Goal: Task Accomplishment & Management: Manage account settings

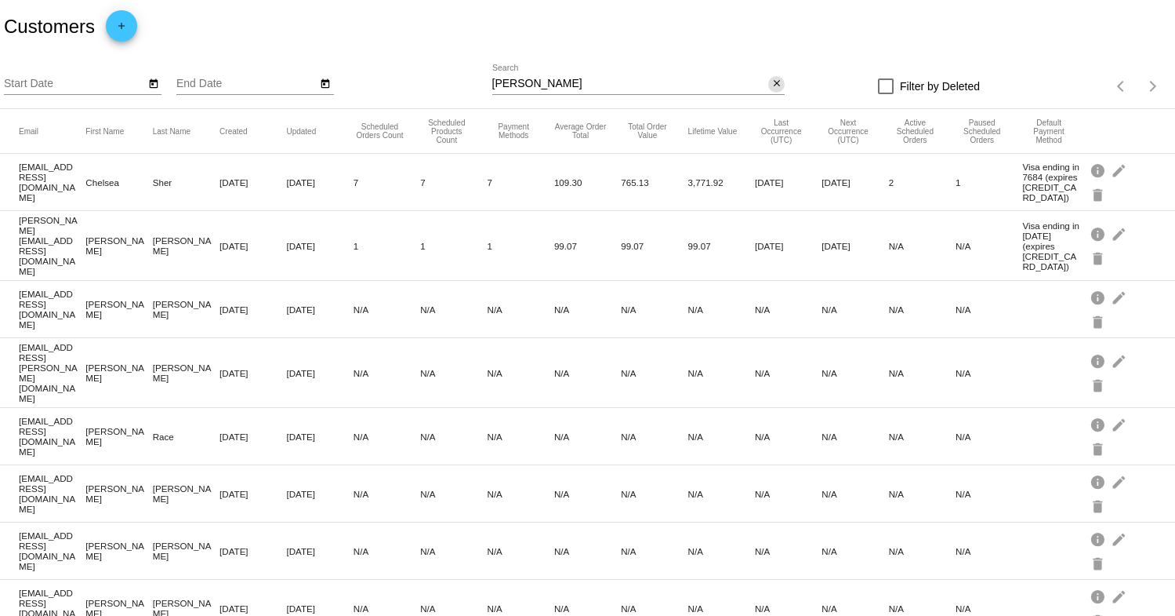
click at [772, 84] on mat-icon "close" at bounding box center [777, 84] width 11 height 13
click at [681, 79] on div "search" at bounding box center [638, 86] width 293 height 24
click at [766, 89] on mat-icon "search" at bounding box center [775, 86] width 19 height 24
click at [731, 86] on input "Search" at bounding box center [638, 84] width 293 height 13
paste input "[EMAIL_ADDRESS][DOMAIN_NAME]"
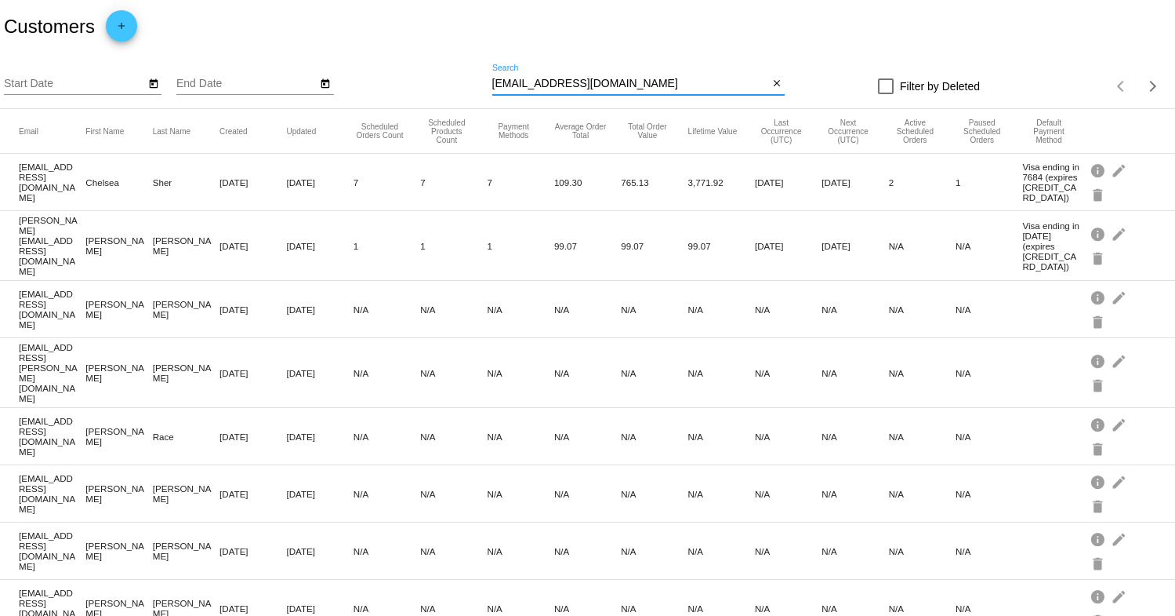
type input "[EMAIL_ADDRESS][DOMAIN_NAME]"
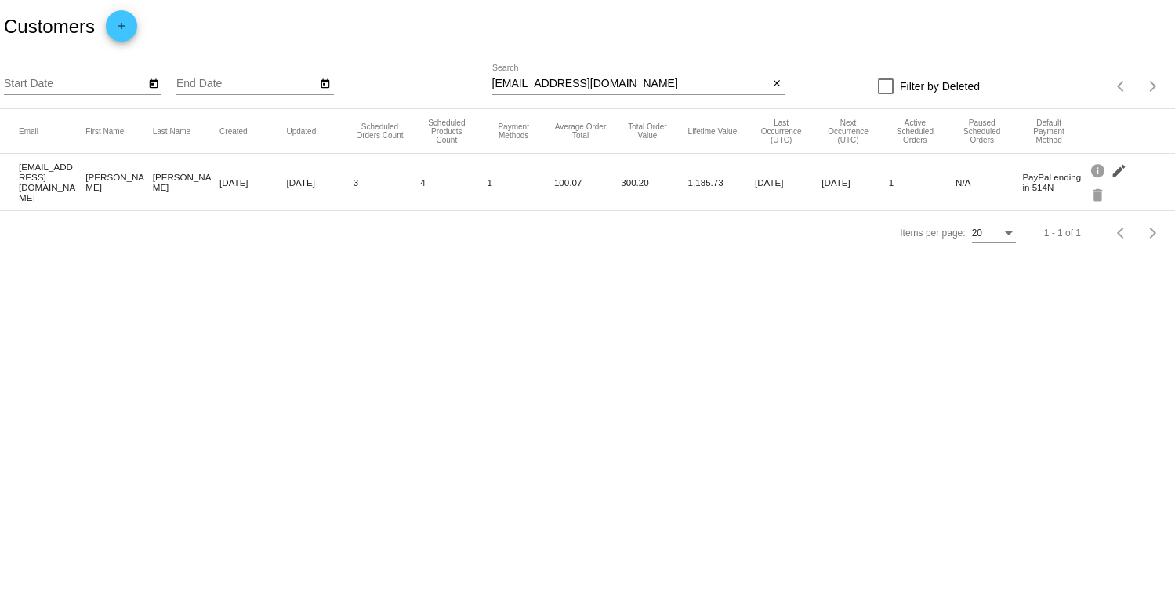
click at [1116, 174] on mat-icon "edit" at bounding box center [1120, 170] width 19 height 24
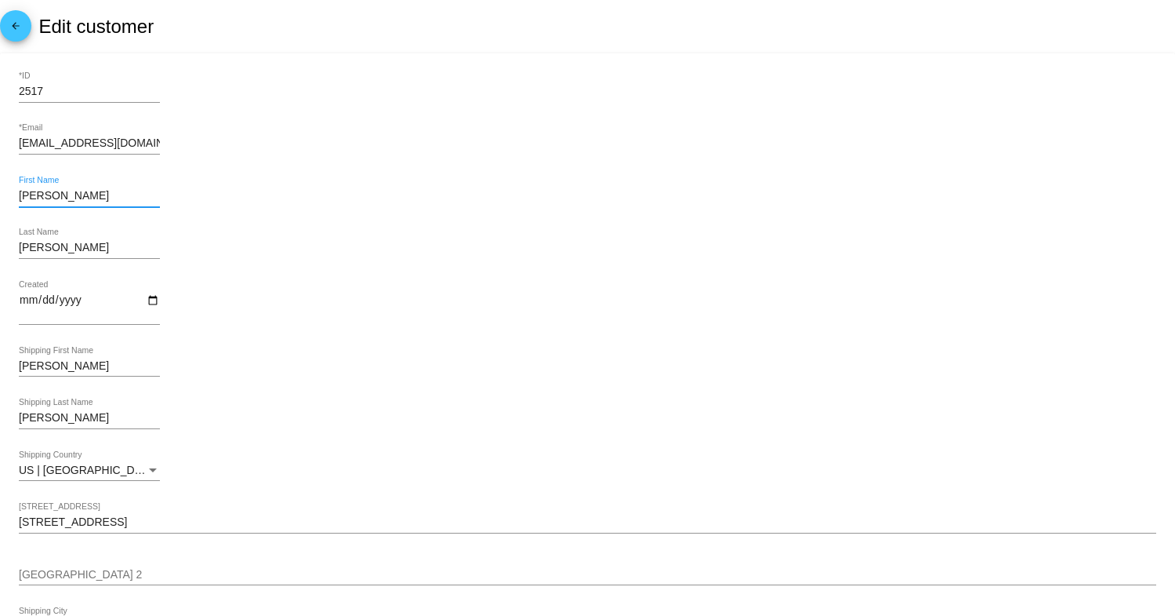
drag, startPoint x: 72, startPoint y: 190, endPoint x: 18, endPoint y: 190, distance: 54.1
click at [19, 190] on div "Ruthie First Name" at bounding box center [89, 191] width 141 height 31
type input "[PERSON_NAME]"
drag, startPoint x: 57, startPoint y: 368, endPoint x: -13, endPoint y: 365, distance: 69.8
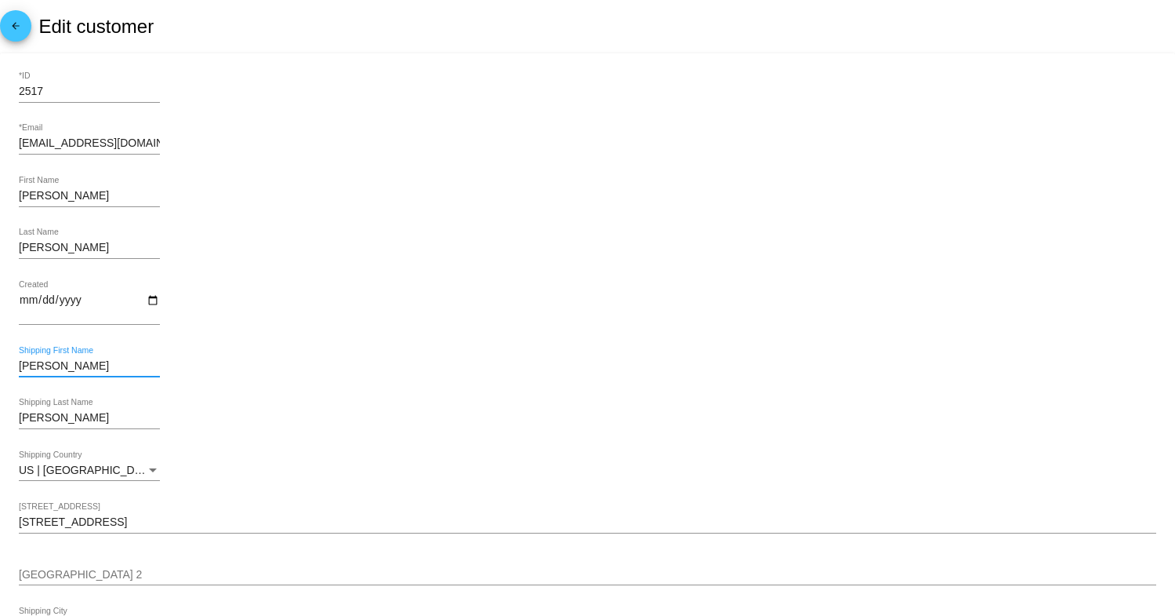
click at [0, 365] on html "arrow_back Edit customer 2517 *ID magnoliadreams24@gmail.com *Email David First…" at bounding box center [587, 308] width 1175 height 616
type input "[PERSON_NAME]"
click at [611, 383] on div "David Shipping First Name" at bounding box center [588, 368] width 1138 height 45
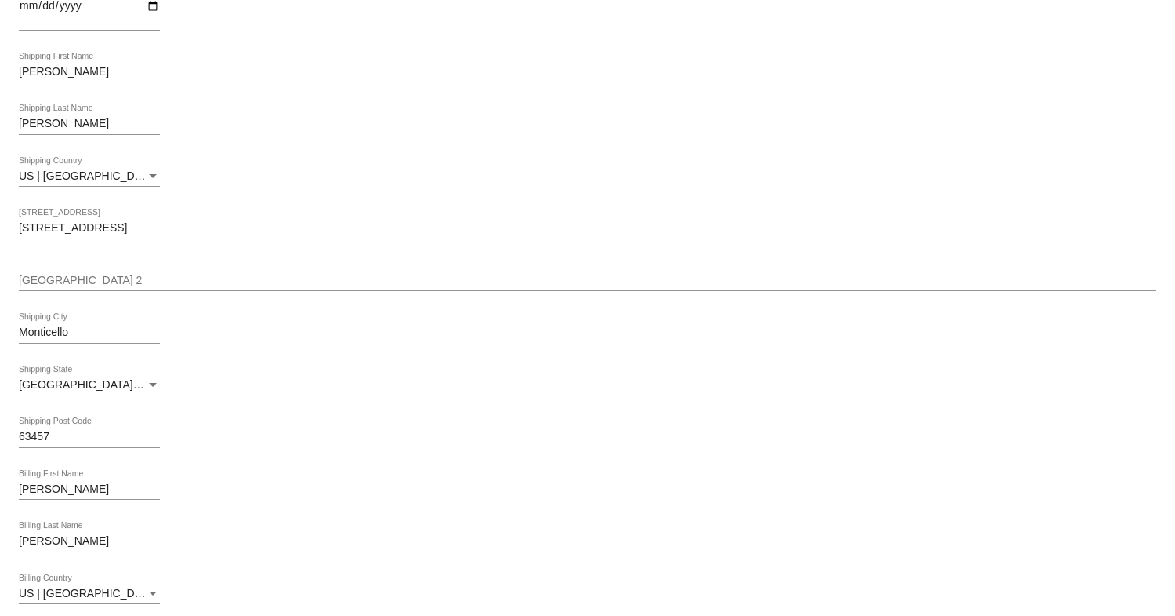
scroll to position [392, 0]
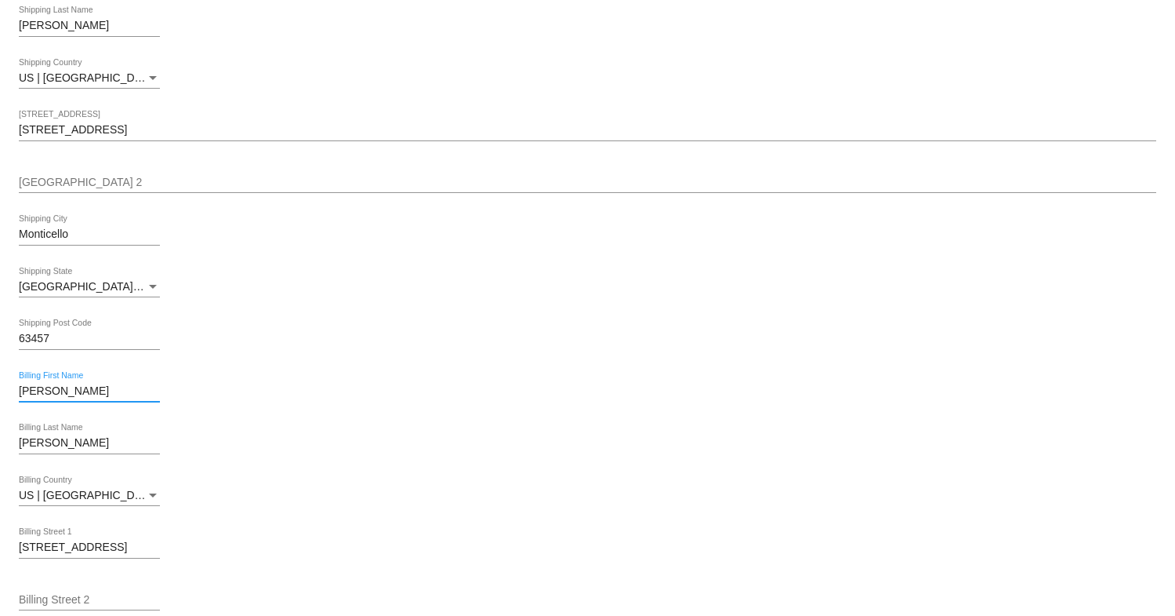
drag, startPoint x: 82, startPoint y: 399, endPoint x: 9, endPoint y: 401, distance: 72.2
click at [9, 401] on mat-card "2517 *ID magnoliadreams24@gmail.com *Email David First Name McCutchan Last Name…" at bounding box center [587, 353] width 1175 height 1385
type input "[PERSON_NAME]"
click at [510, 396] on div "David Billing First Name" at bounding box center [588, 393] width 1138 height 45
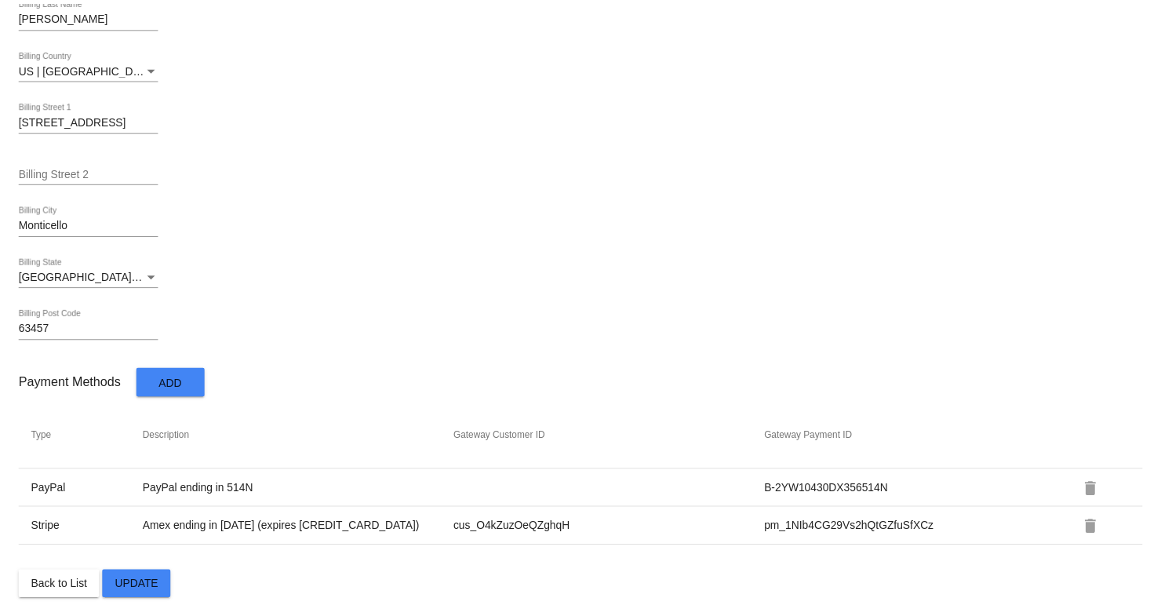
scroll to position [834, 0]
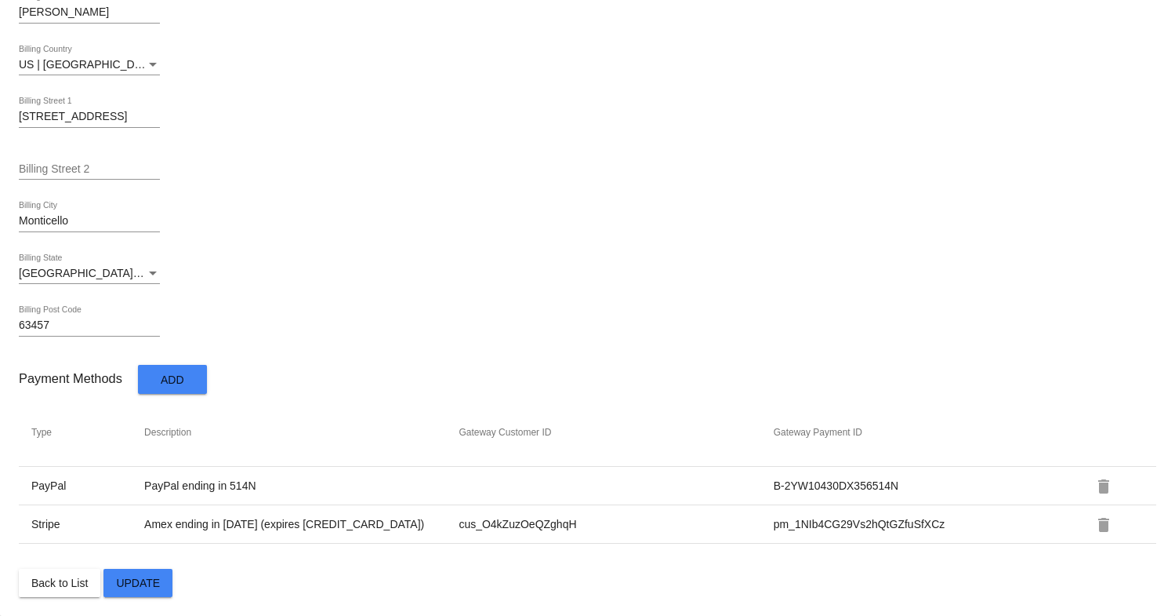
click at [181, 385] on button "Add" at bounding box center [172, 379] width 69 height 29
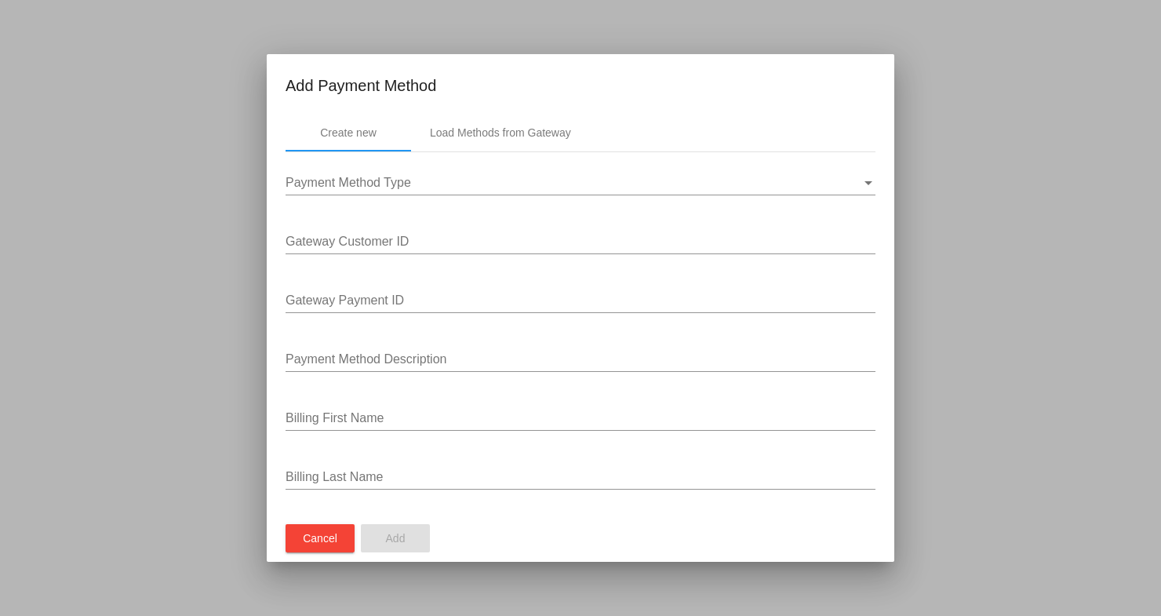
click at [539, 356] on input "Payment Method Description" at bounding box center [580, 359] width 590 height 14
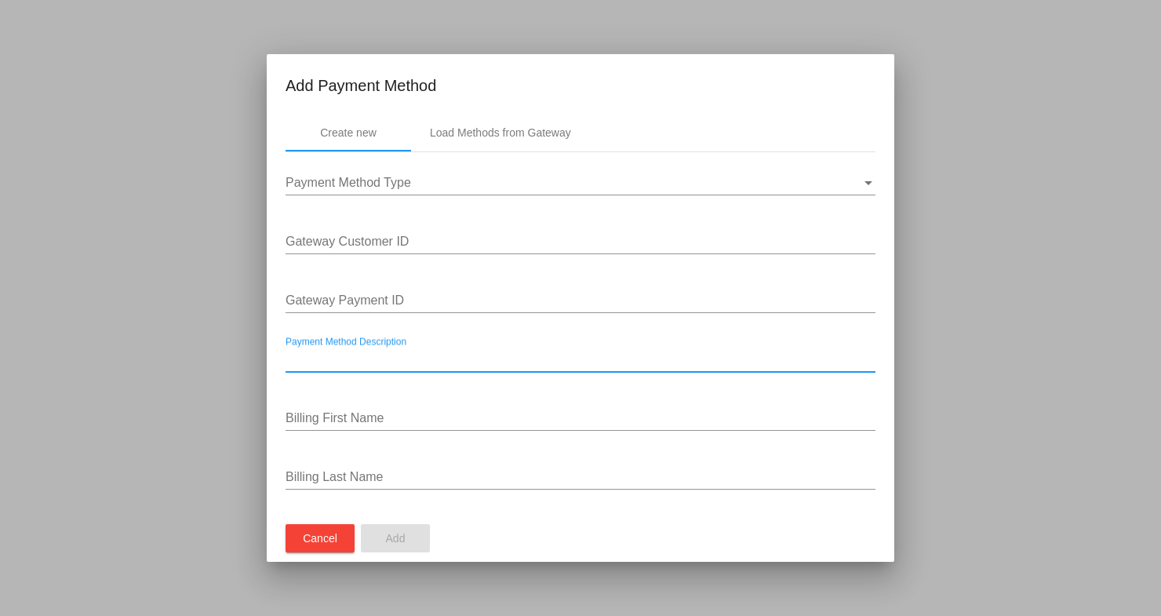
click at [467, 180] on div "Payment Method Type" at bounding box center [573, 183] width 576 height 14
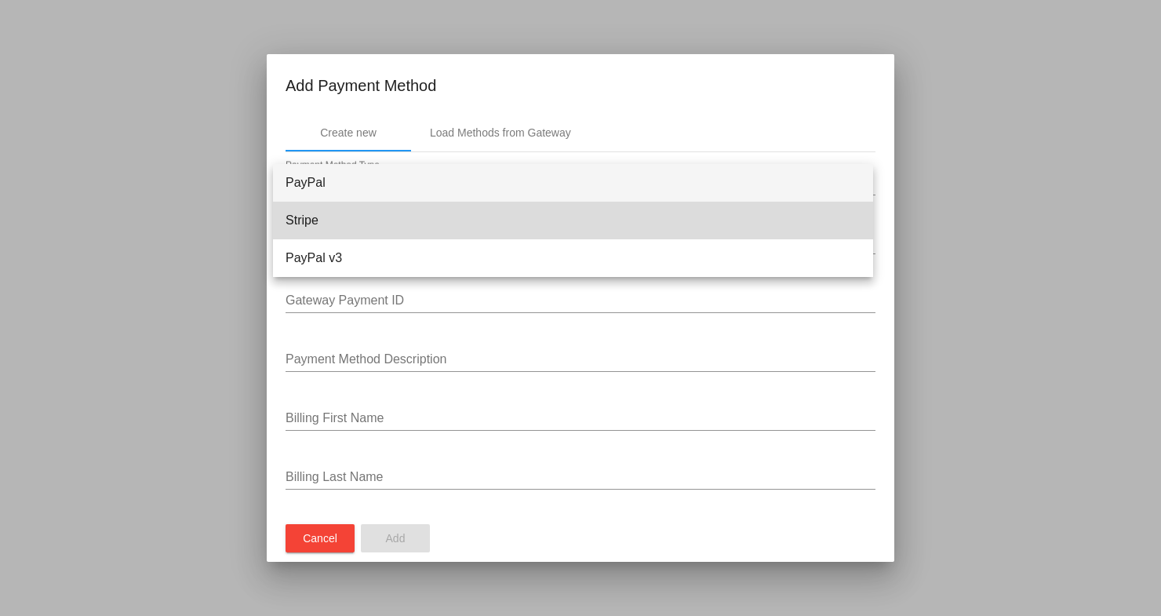
click at [434, 226] on span "Stripe" at bounding box center [572, 221] width 575 height 38
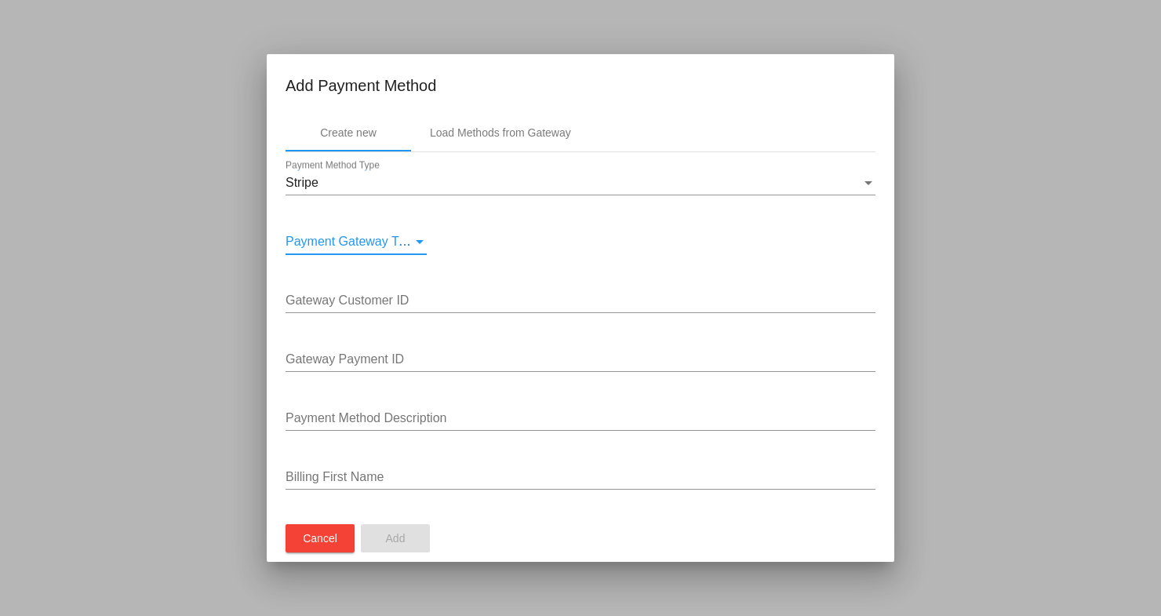
click at [401, 241] on span "Payment Gateway Type" at bounding box center [351, 240] width 133 height 13
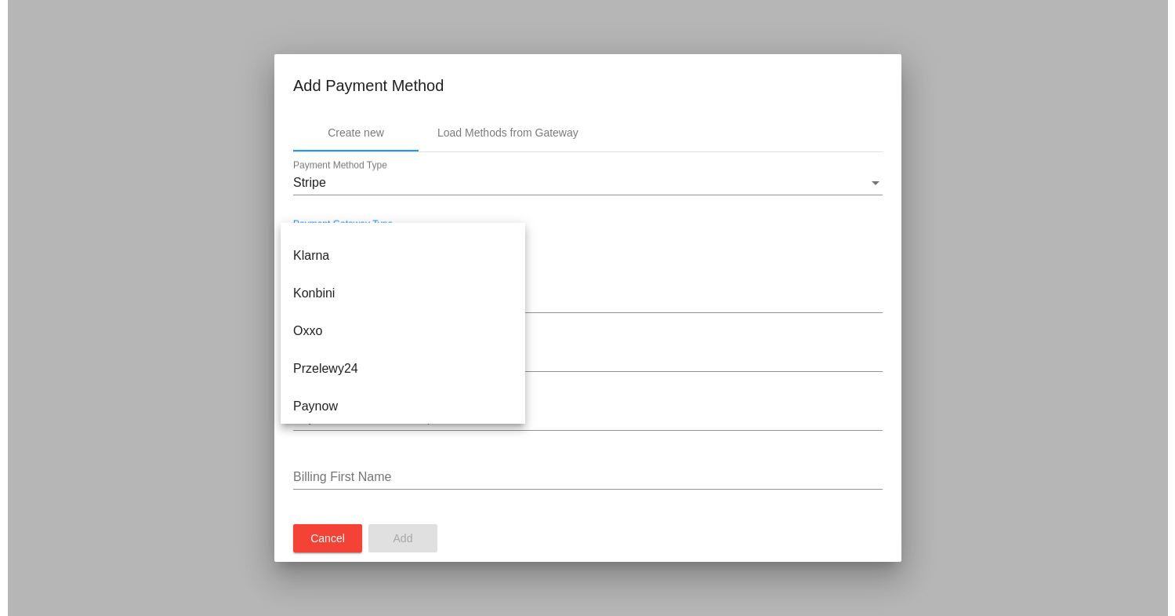
scroll to position [777, 0]
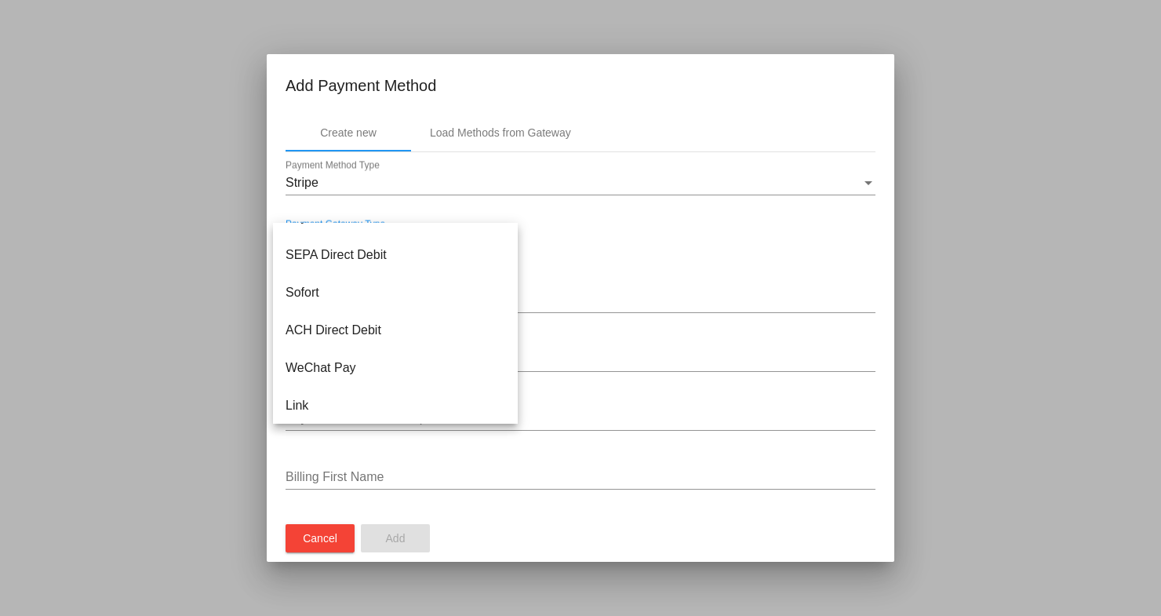
click at [605, 512] on div at bounding box center [580, 308] width 1161 height 616
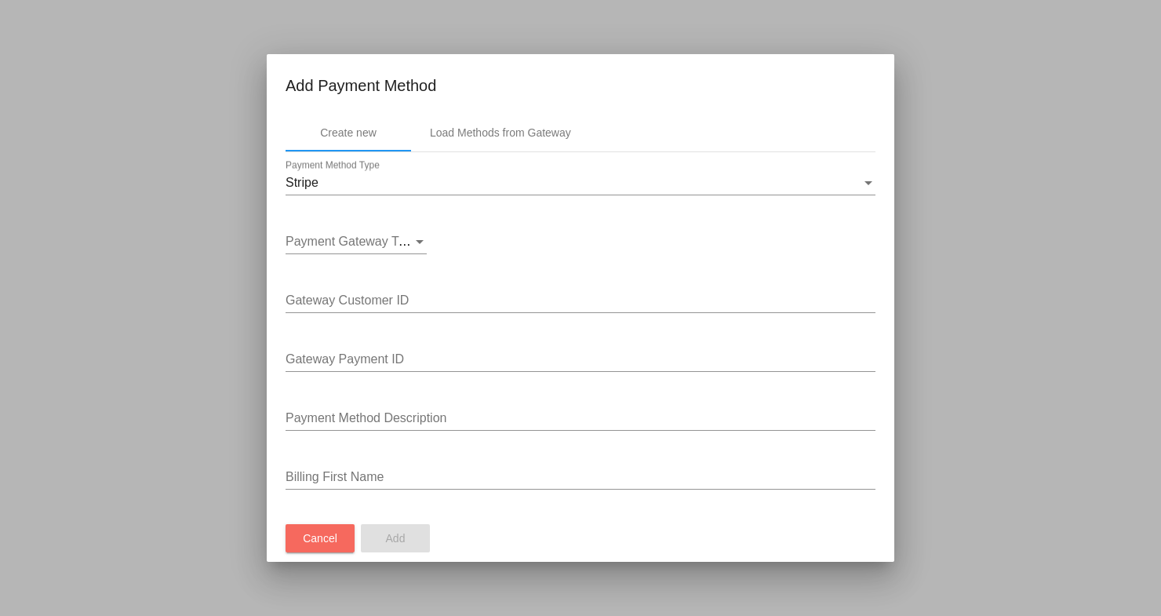
click at [311, 537] on span "Cancel" at bounding box center [320, 538] width 35 height 13
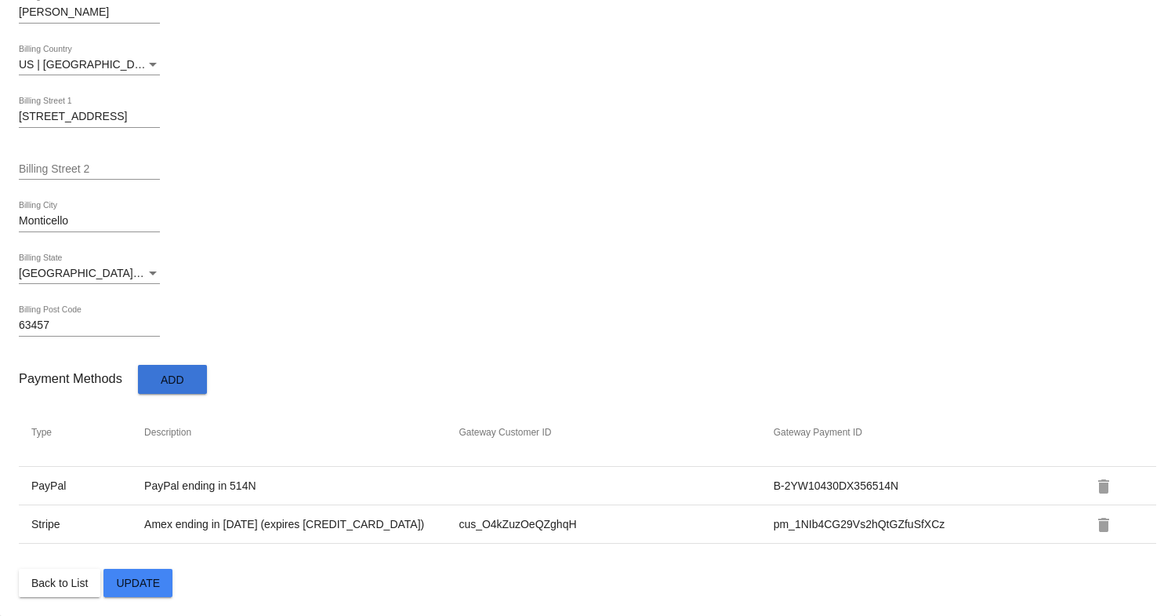
click at [88, 502] on tr "PayPal PayPal ending in 514N B-2YW10430DX356514N delete" at bounding box center [588, 486] width 1138 height 38
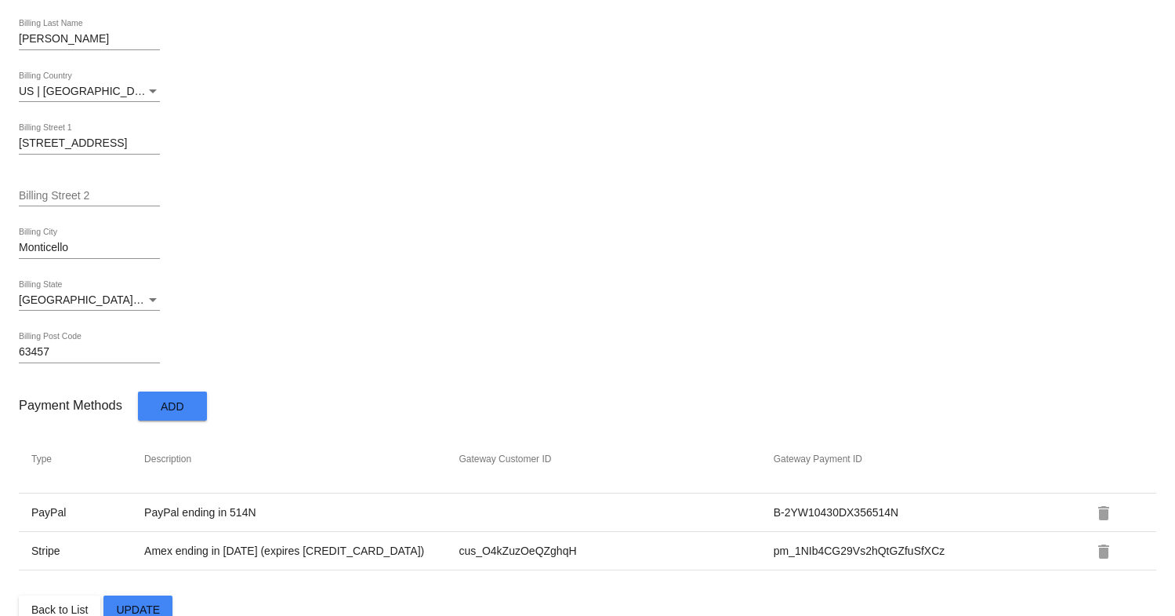
scroll to position [834, 0]
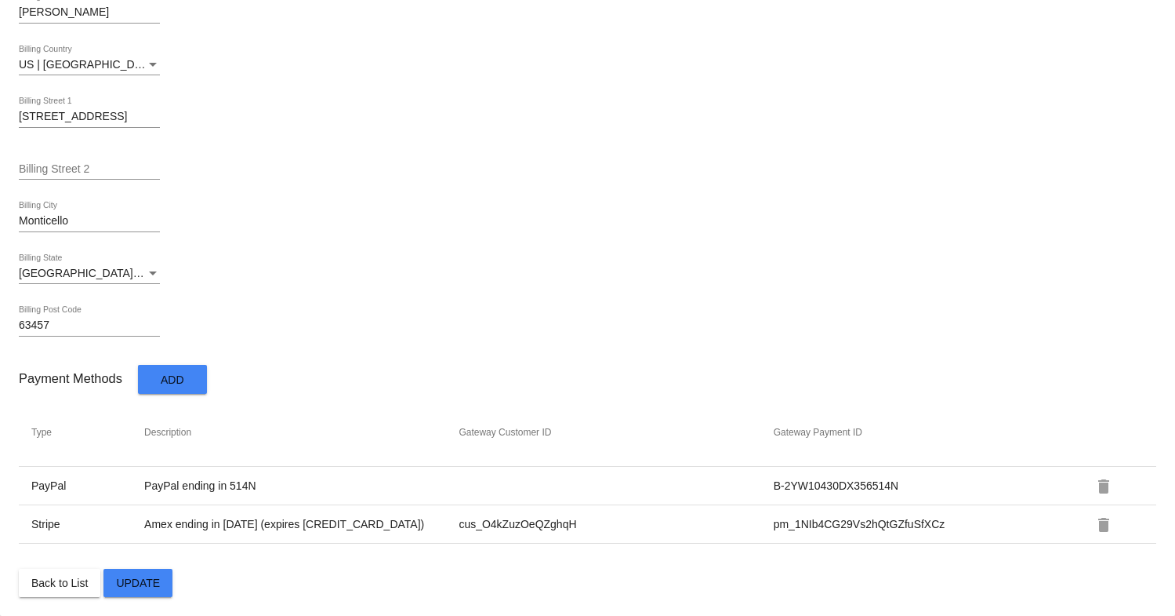
click at [145, 582] on span "Update" at bounding box center [138, 582] width 44 height 13
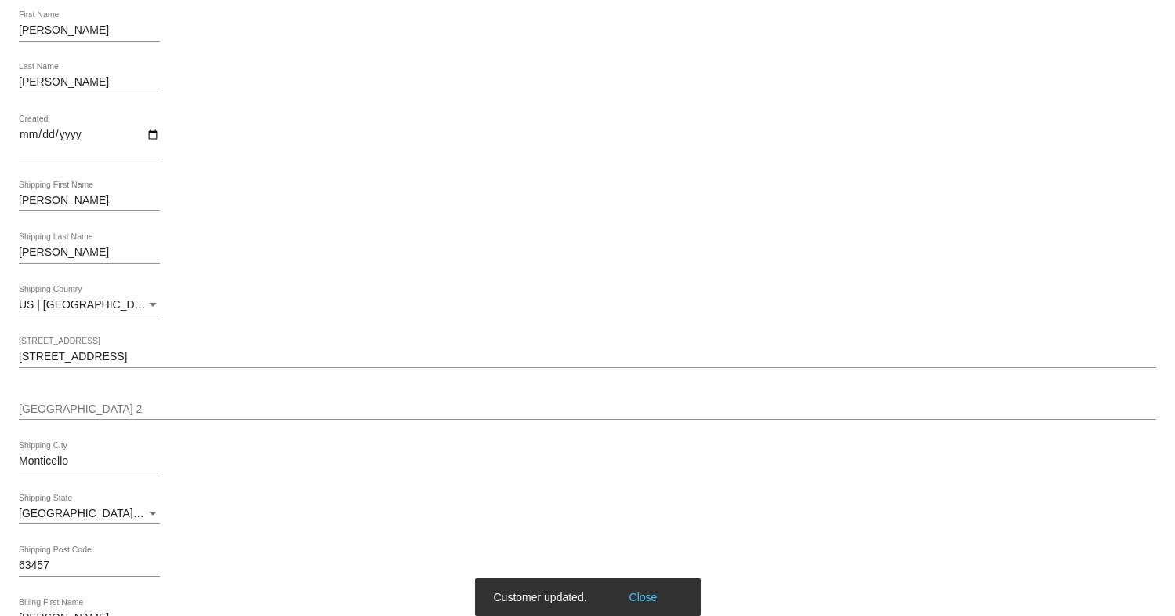
scroll to position [0, 0]
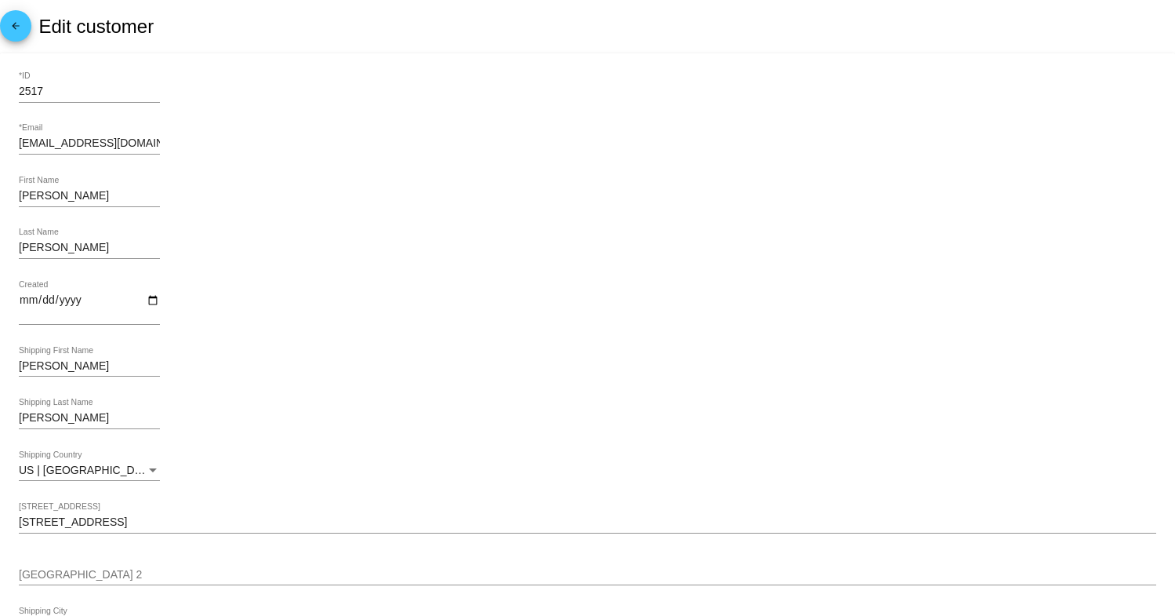
click at [18, 31] on mat-icon "arrow_back" at bounding box center [15, 29] width 19 height 19
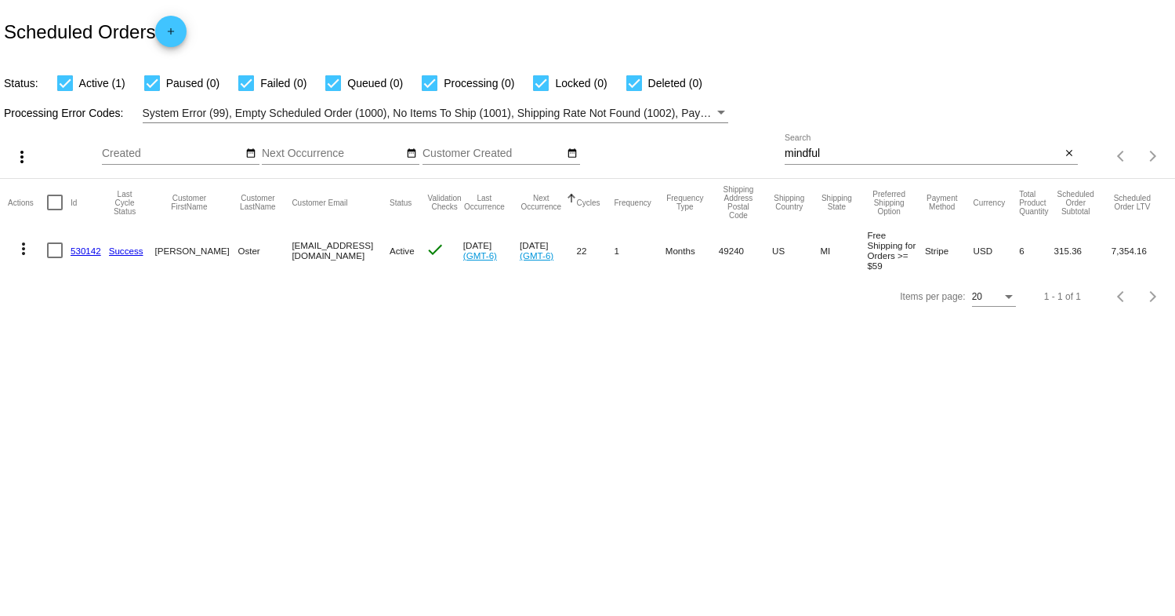
click at [799, 145] on div "mindful Search" at bounding box center [923, 149] width 277 height 31
click at [799, 155] on input "mindful" at bounding box center [923, 153] width 277 height 13
paste input "[EMAIL_ADDRESS][DOMAIN_NAME]"
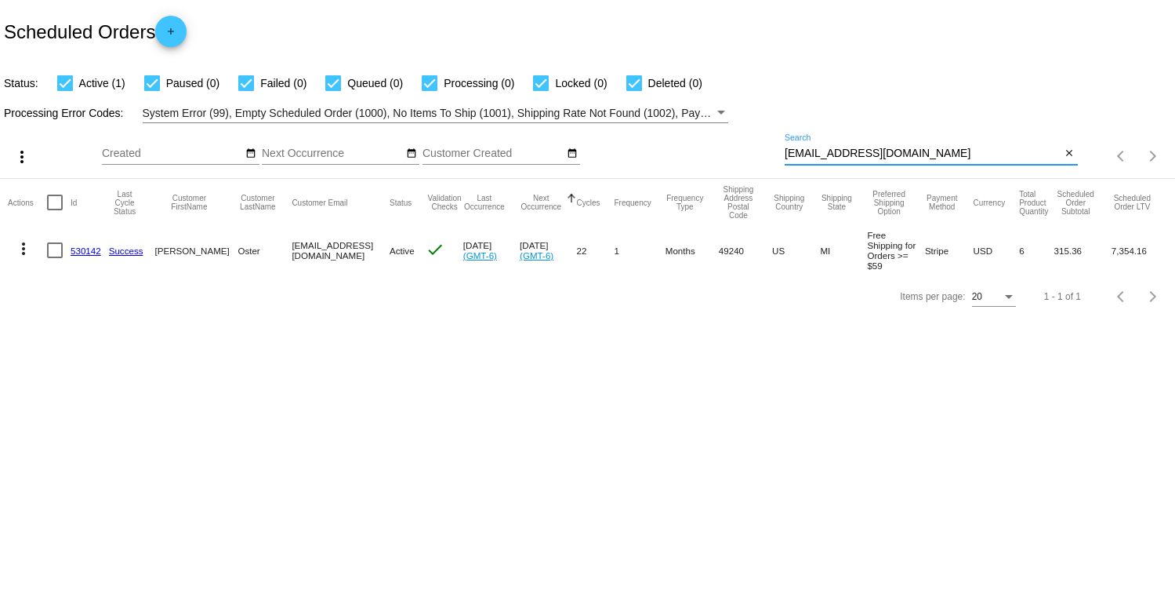
type input "[EMAIL_ADDRESS][DOMAIN_NAME]"
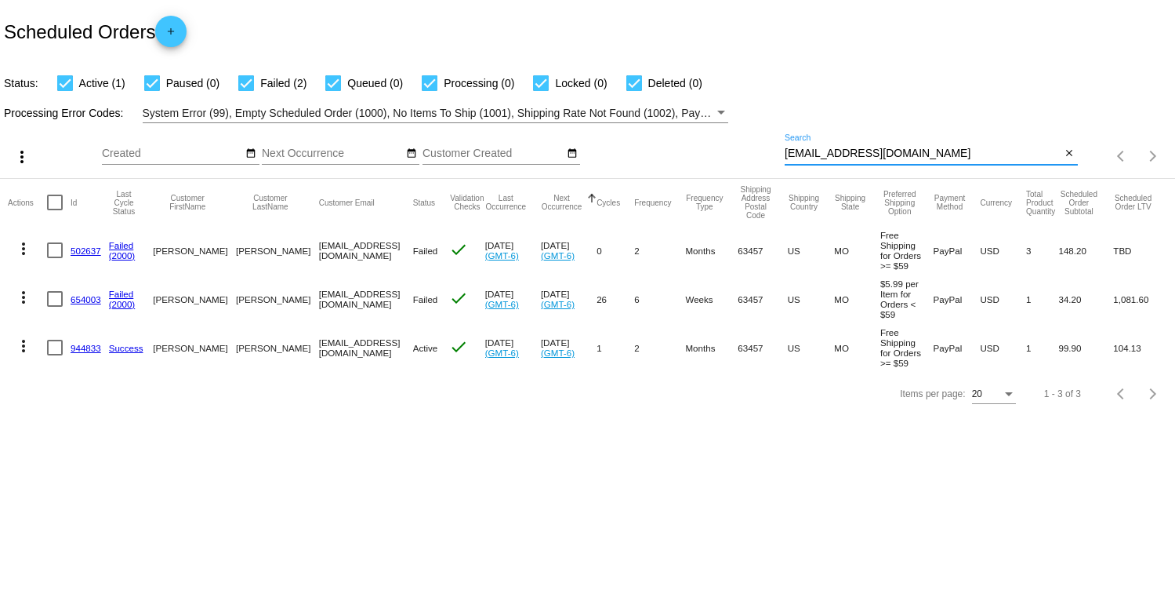
click at [88, 353] on link "944833" at bounding box center [86, 348] width 31 height 10
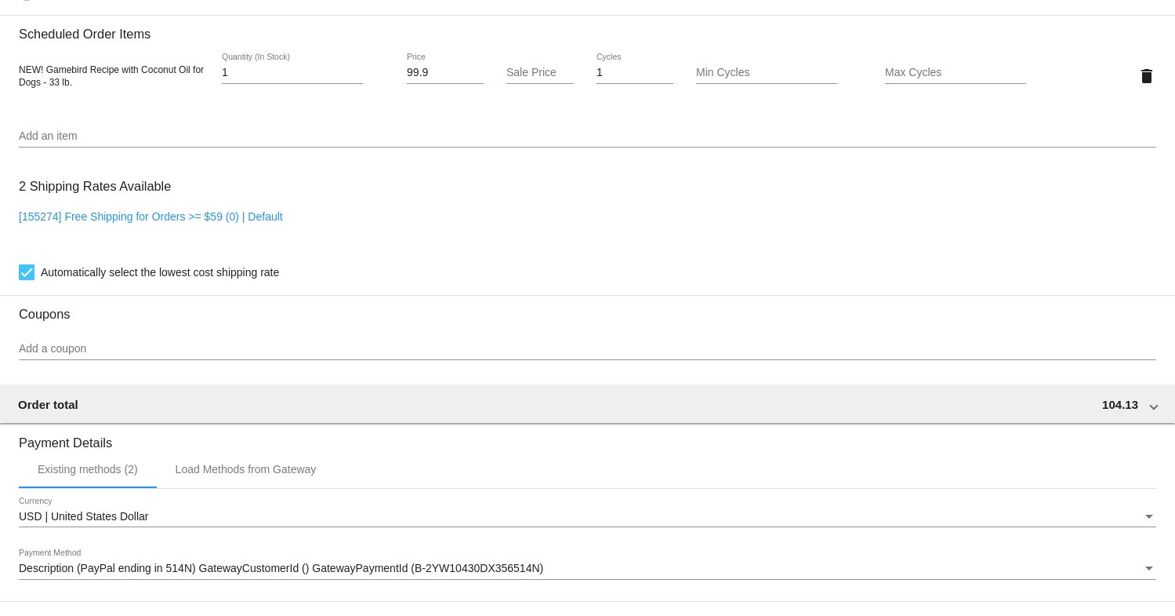
scroll to position [1274, 0]
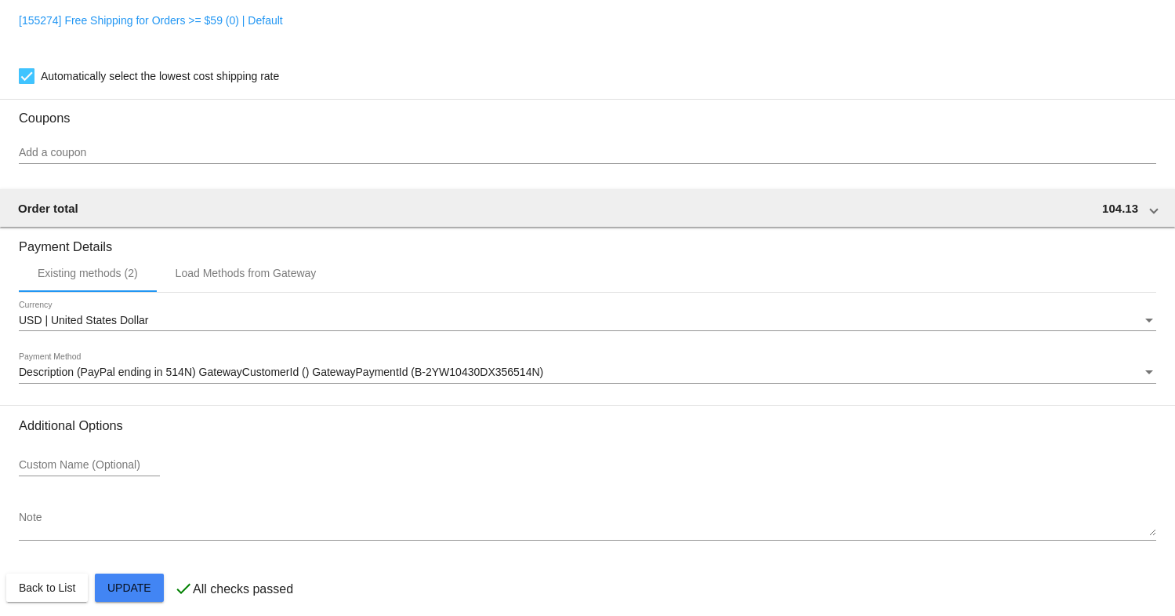
click at [170, 378] on span "Description (PayPal ending in 514N) GatewayCustomerId () GatewayPaymentId (B-2Y…" at bounding box center [281, 371] width 525 height 13
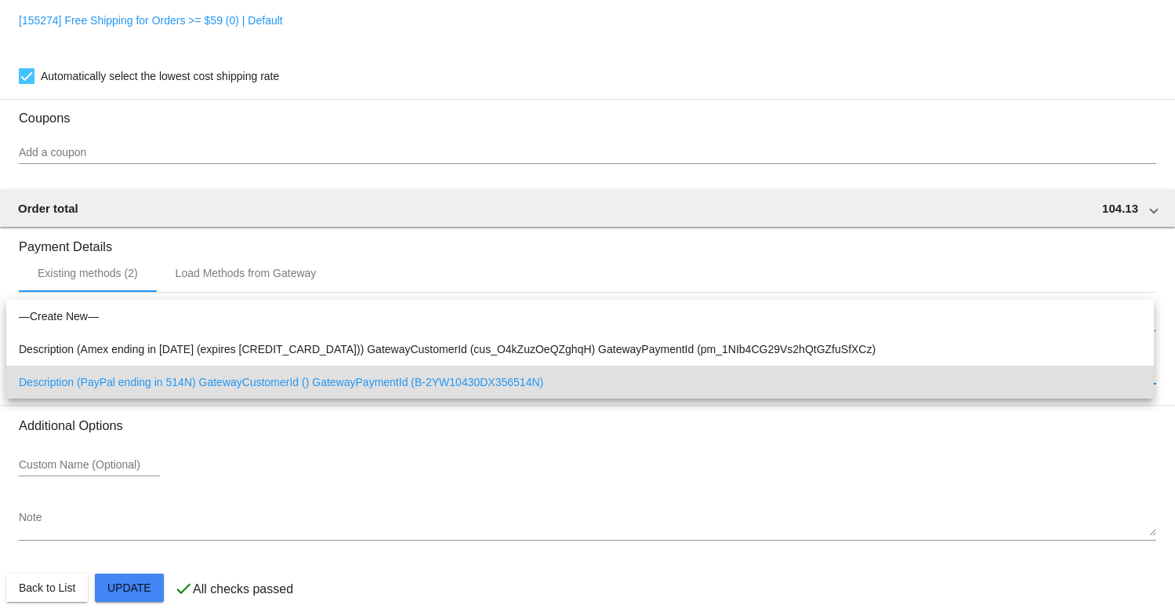
click at [343, 506] on div at bounding box center [587, 308] width 1175 height 616
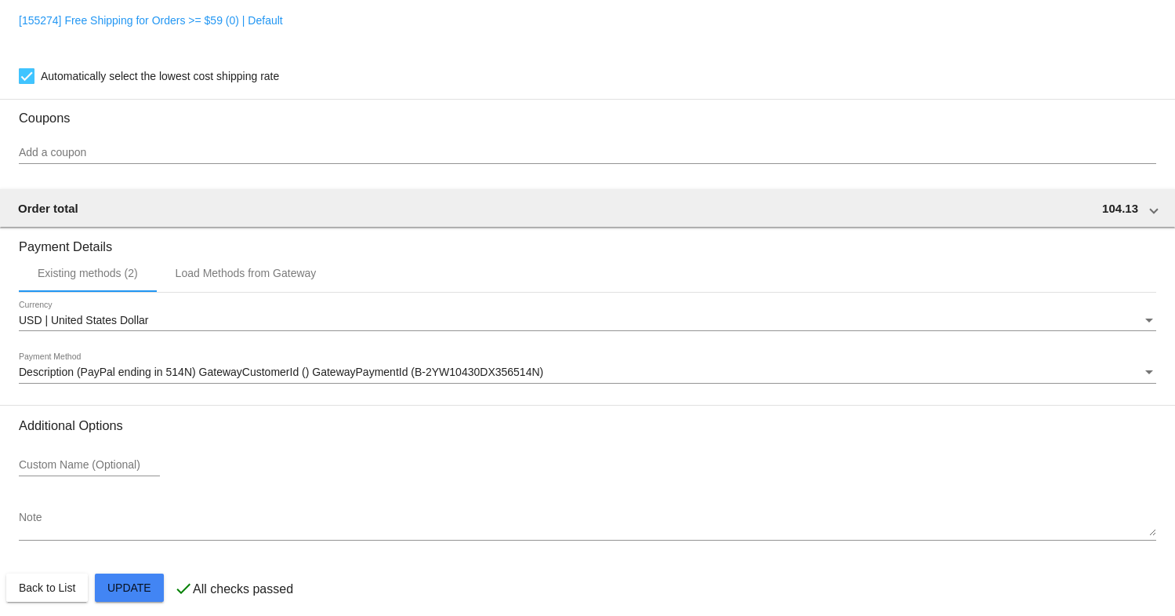
click at [374, 378] on span "Description (PayPal ending in 514N) GatewayCustomerId () GatewayPaymentId (B-2Y…" at bounding box center [281, 371] width 525 height 13
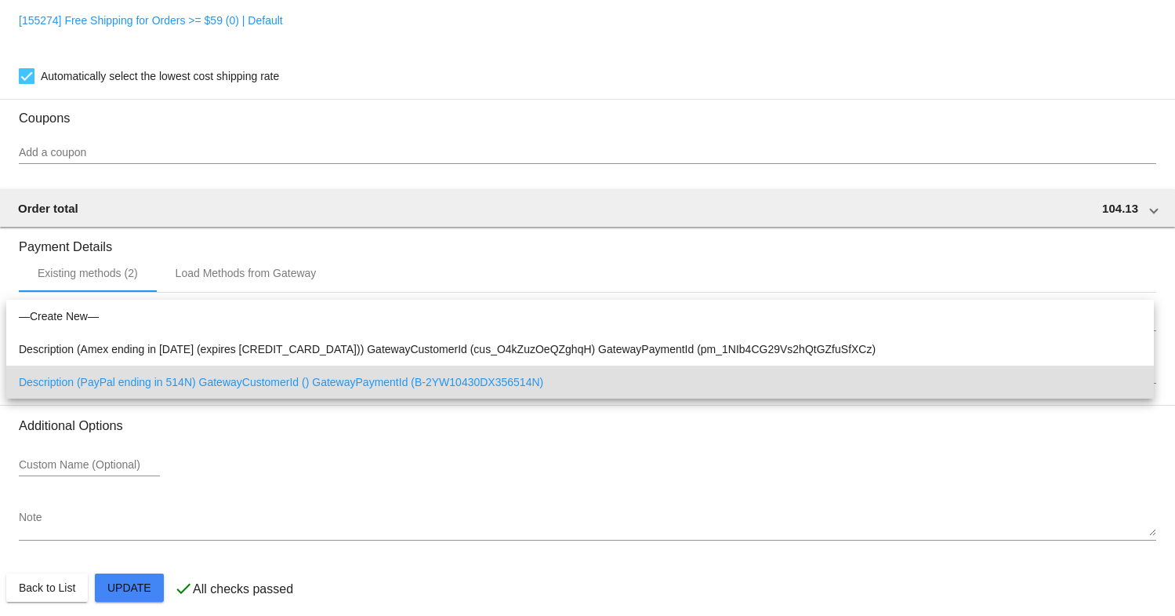
click at [354, 465] on div at bounding box center [587, 308] width 1175 height 616
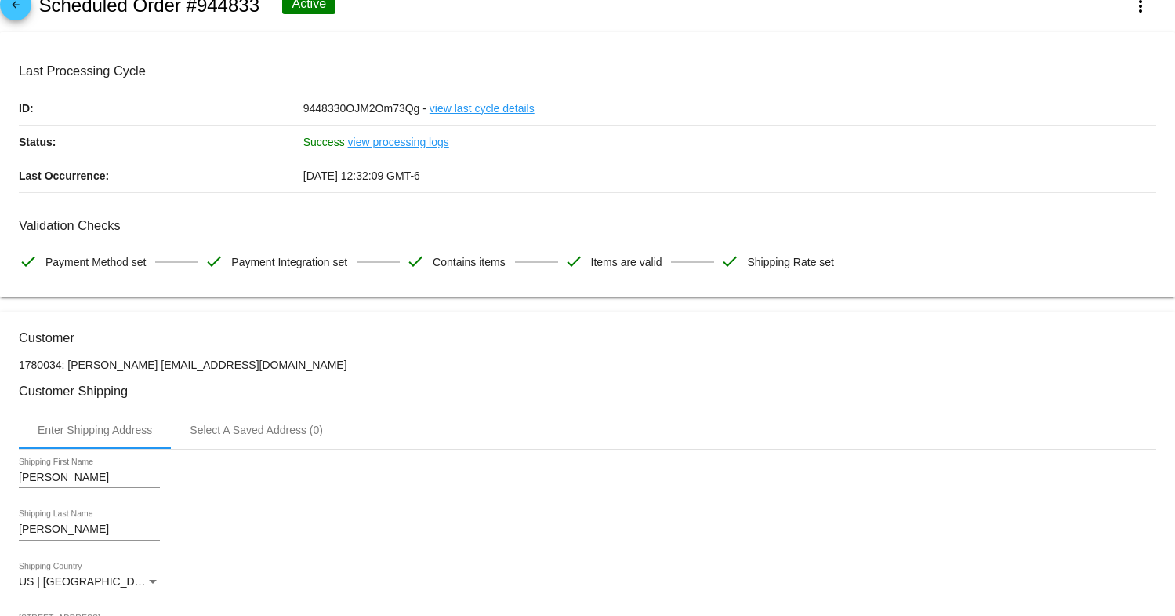
scroll to position [0, 0]
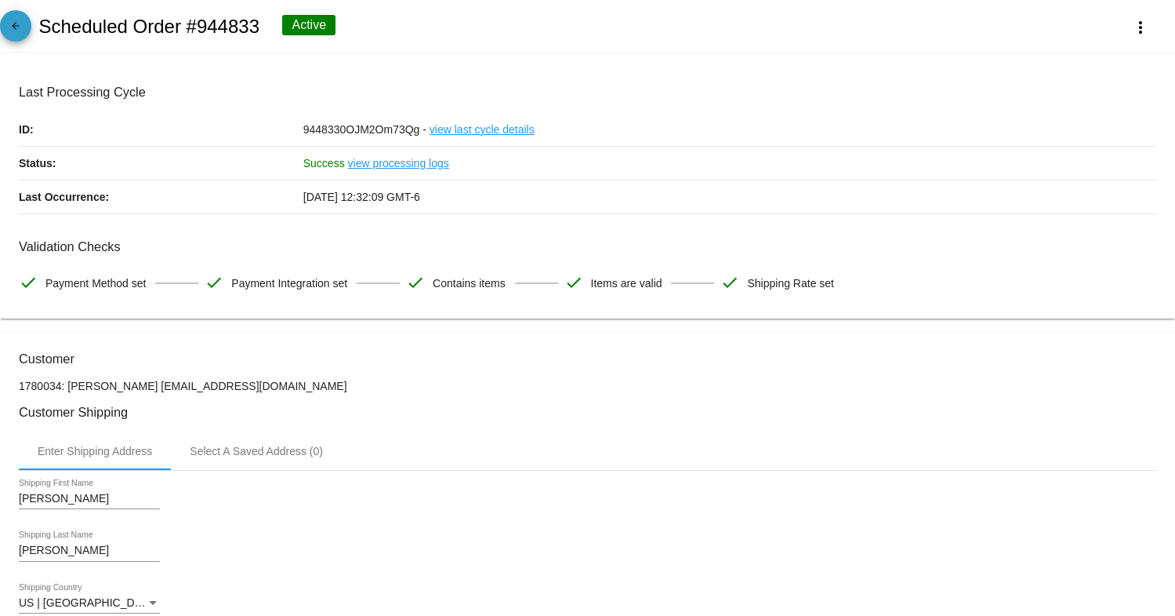
click at [26, 23] on link "arrow_back" at bounding box center [15, 25] width 31 height 31
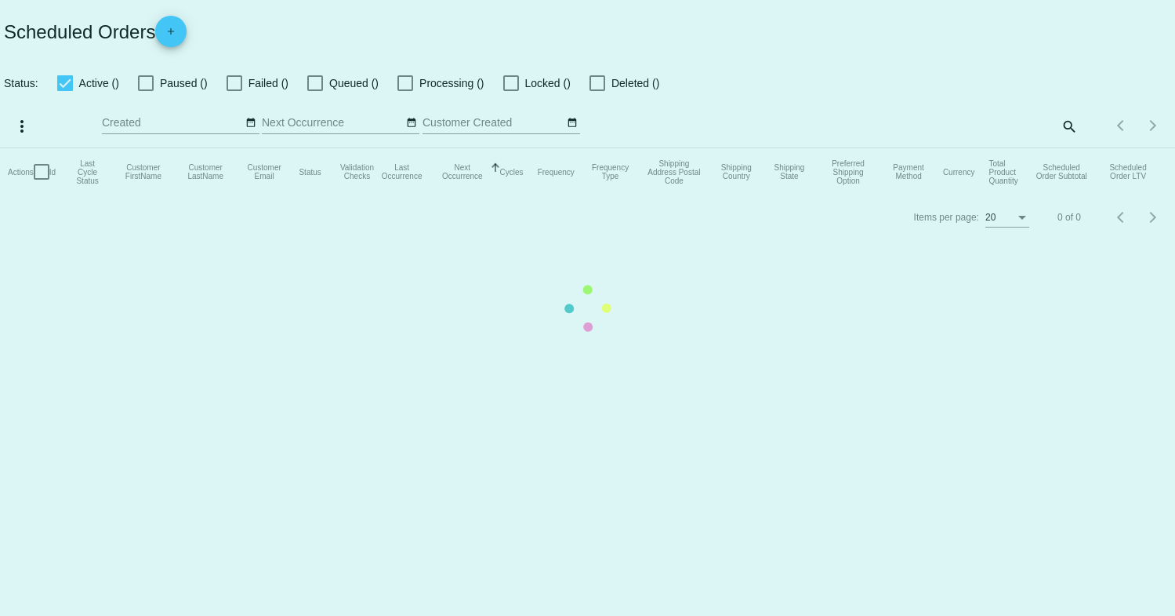
checkbox input "true"
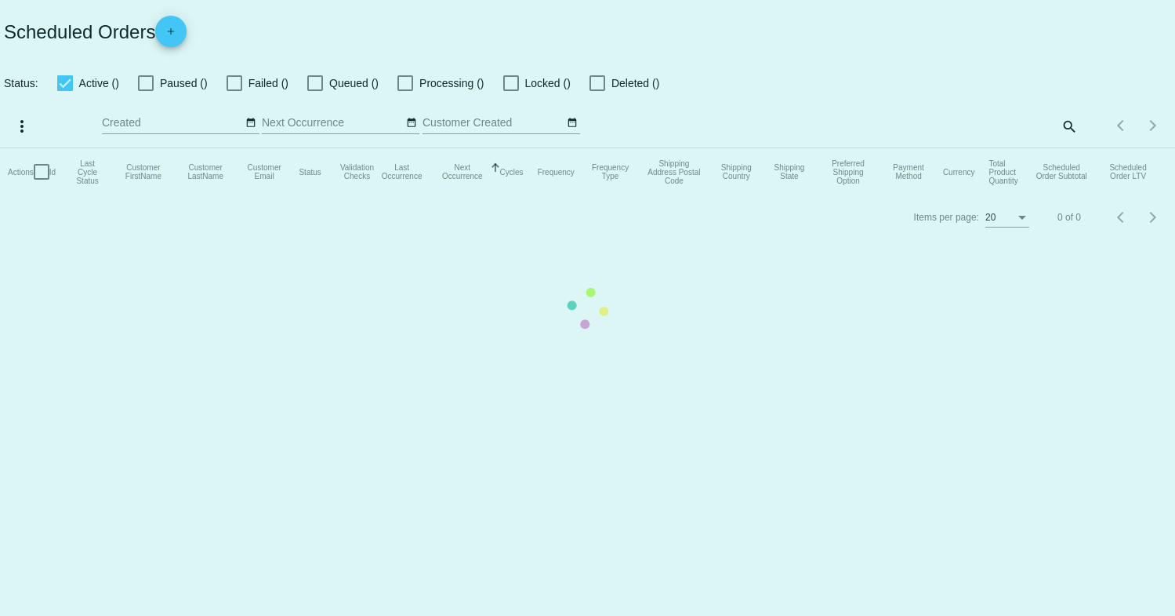
checkbox input "true"
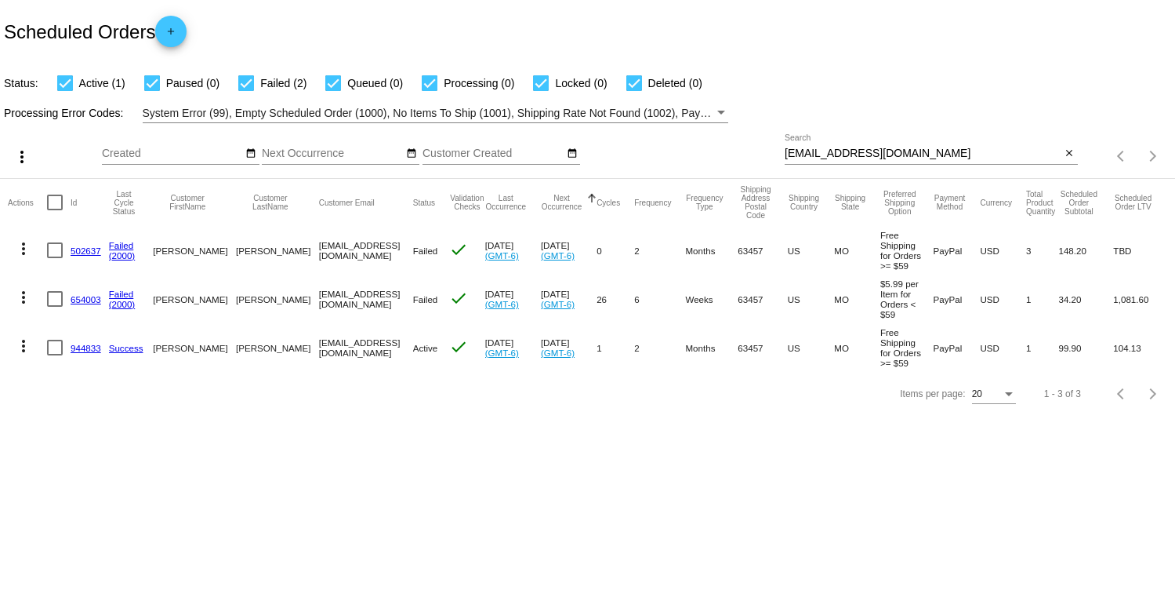
click at [50, 354] on div at bounding box center [55, 348] width 16 height 16
click at [54, 355] on input "checkbox" at bounding box center [54, 355] width 1 height 1
checkbox input "true"
click at [24, 351] on mat-icon "more_vert" at bounding box center [23, 345] width 19 height 19
click at [261, 430] on div at bounding box center [587, 308] width 1175 height 616
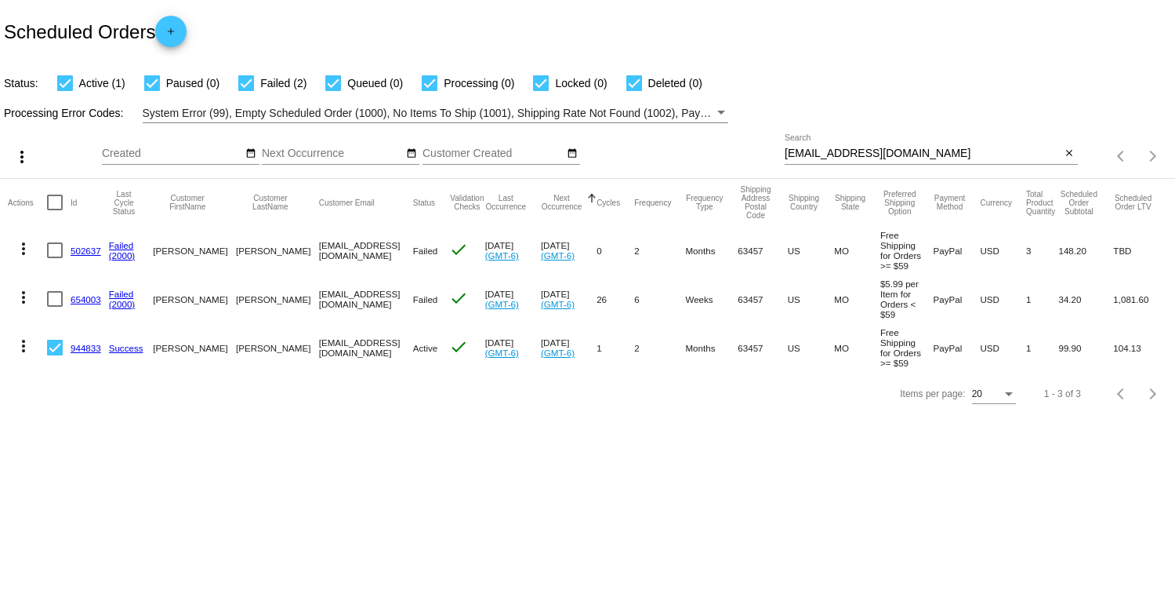
click at [30, 350] on mat-icon "more_vert" at bounding box center [23, 345] width 19 height 19
click at [132, 503] on button "edit View / Edit" at bounding box center [86, 502] width 156 height 38
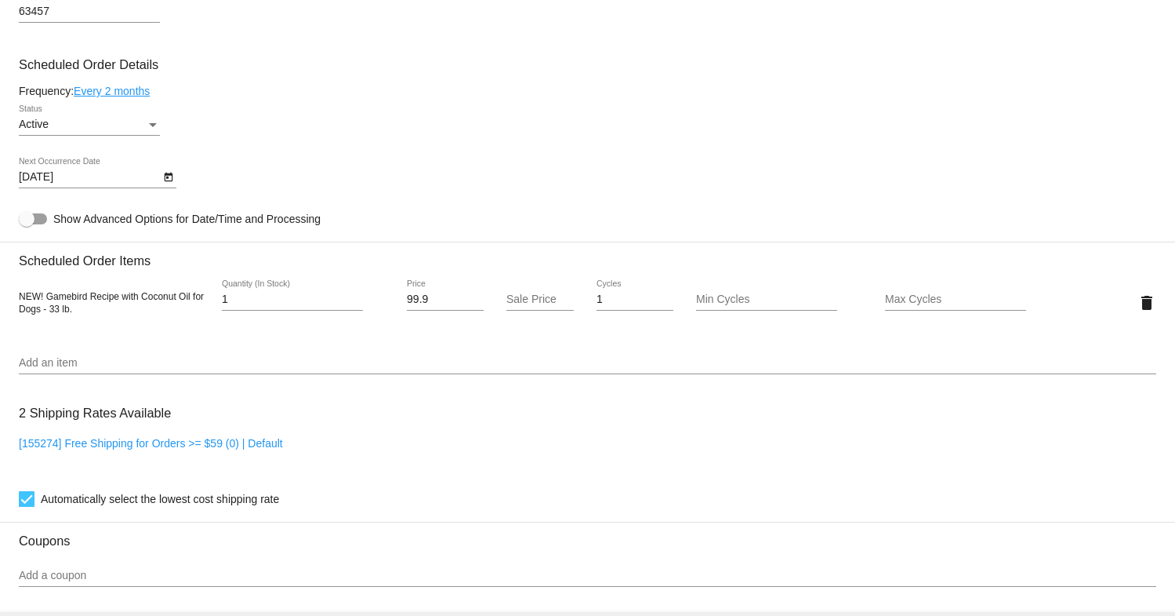
scroll to position [707, 0]
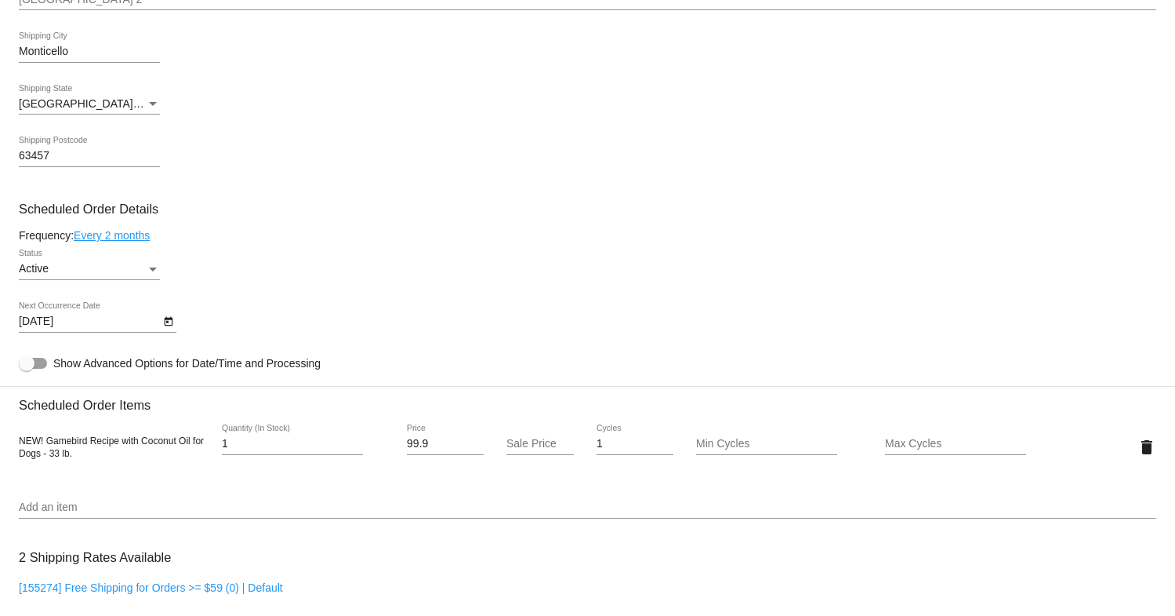
click at [140, 272] on div "Active" at bounding box center [82, 269] width 127 height 13
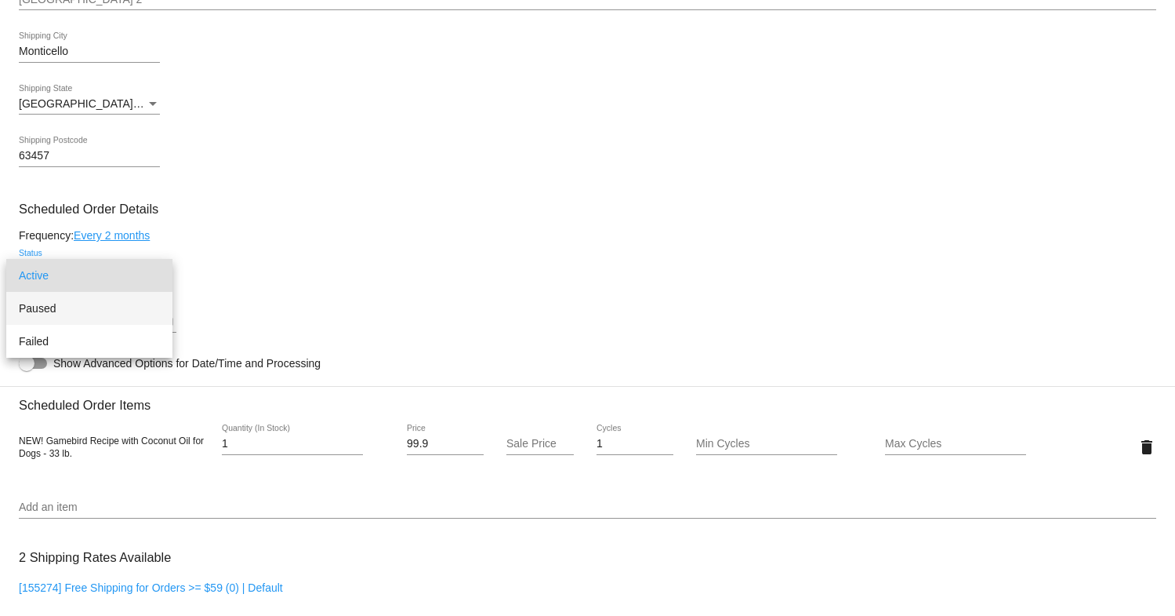
click at [125, 314] on span "Paused" at bounding box center [89, 308] width 141 height 33
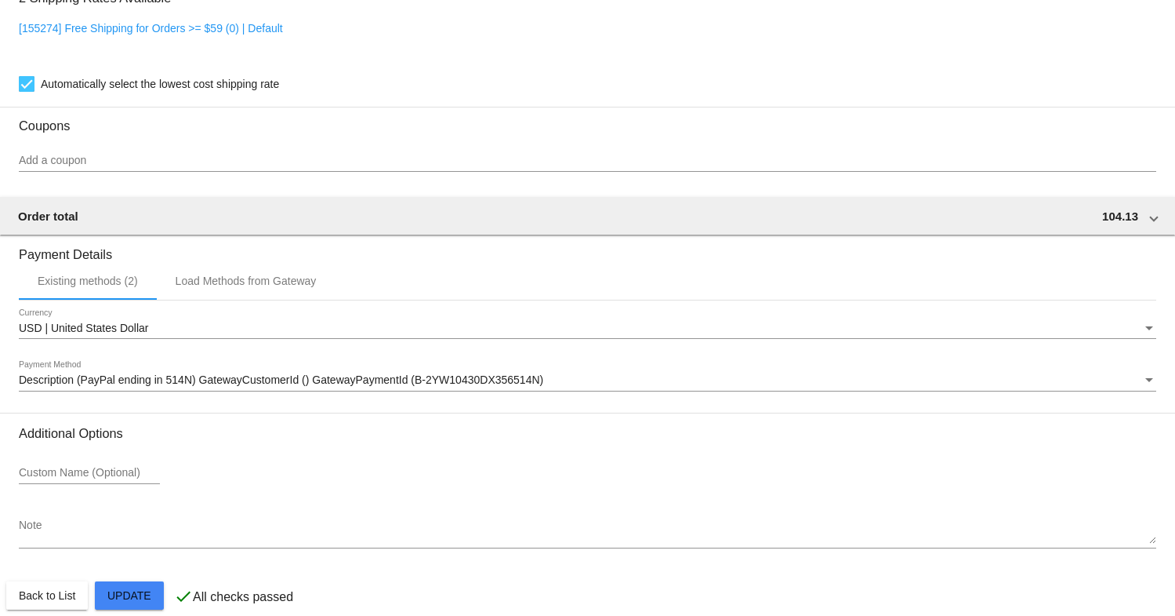
scroll to position [1295, 0]
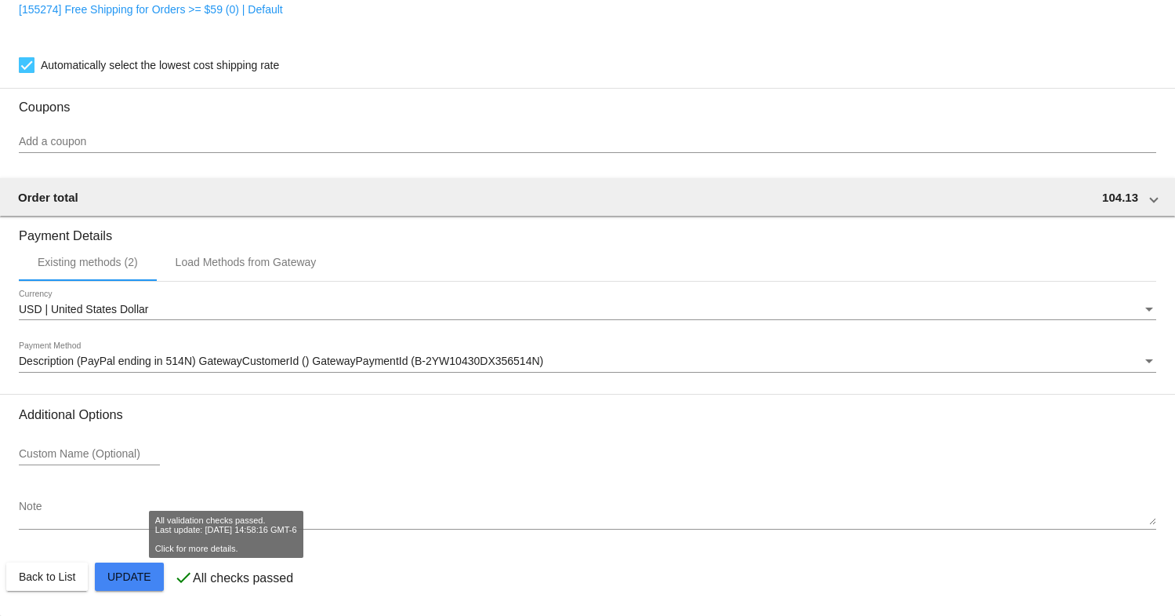
click at [165, 356] on span "Description (PayPal ending in 514N) GatewayCustomerId () GatewayPaymentId (B-2Y…" at bounding box center [281, 360] width 525 height 13
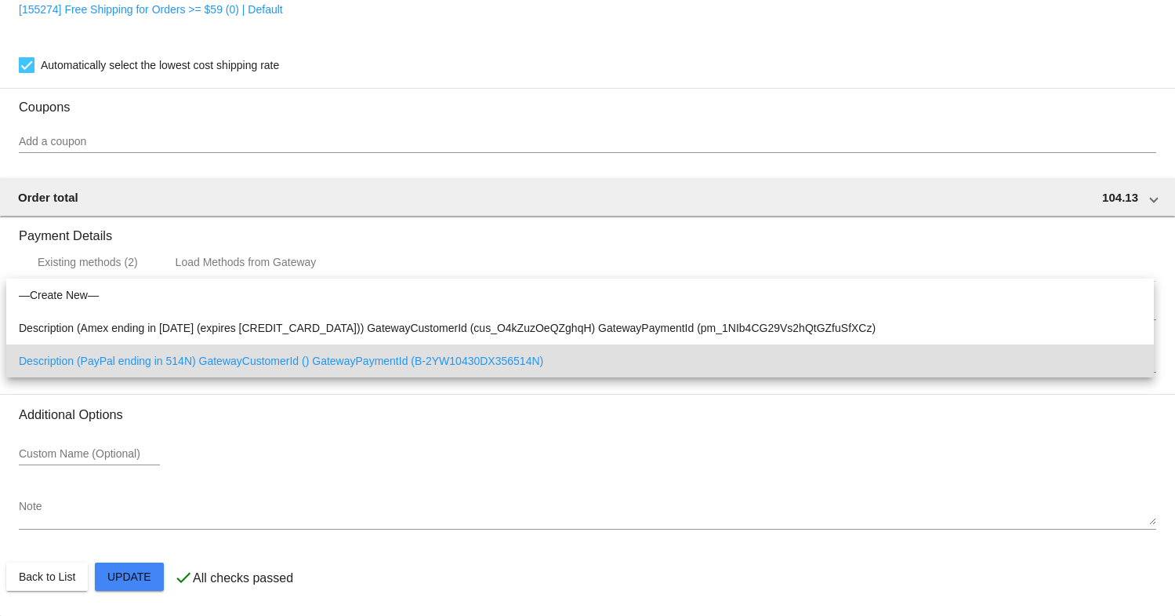
click at [226, 264] on div at bounding box center [587, 308] width 1175 height 616
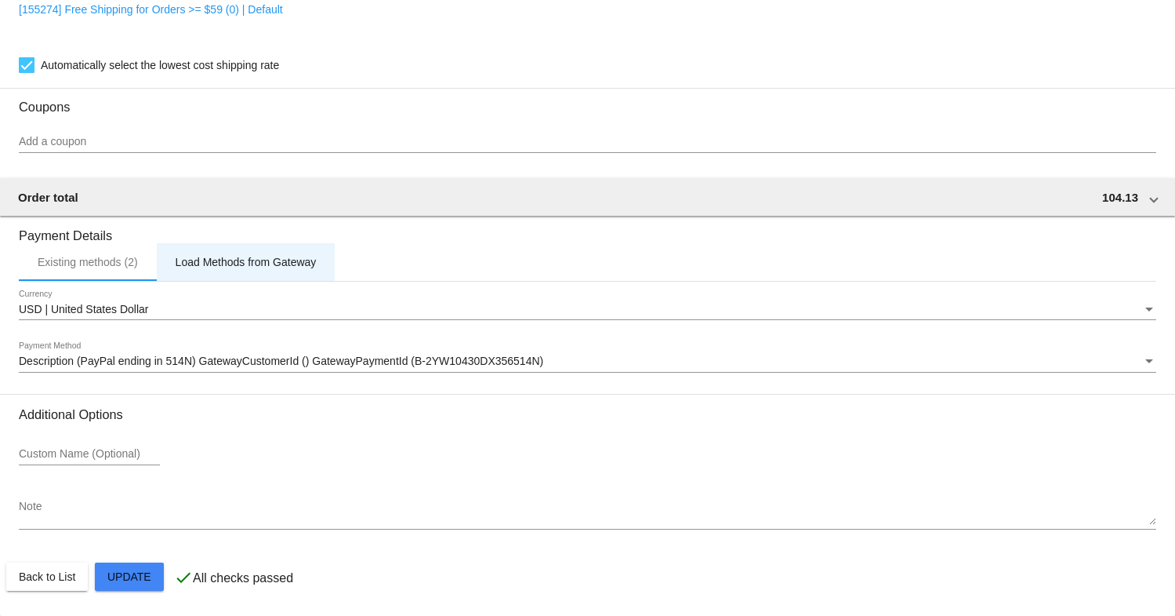
click at [226, 264] on div "Load Methods from Gateway" at bounding box center [246, 262] width 141 height 13
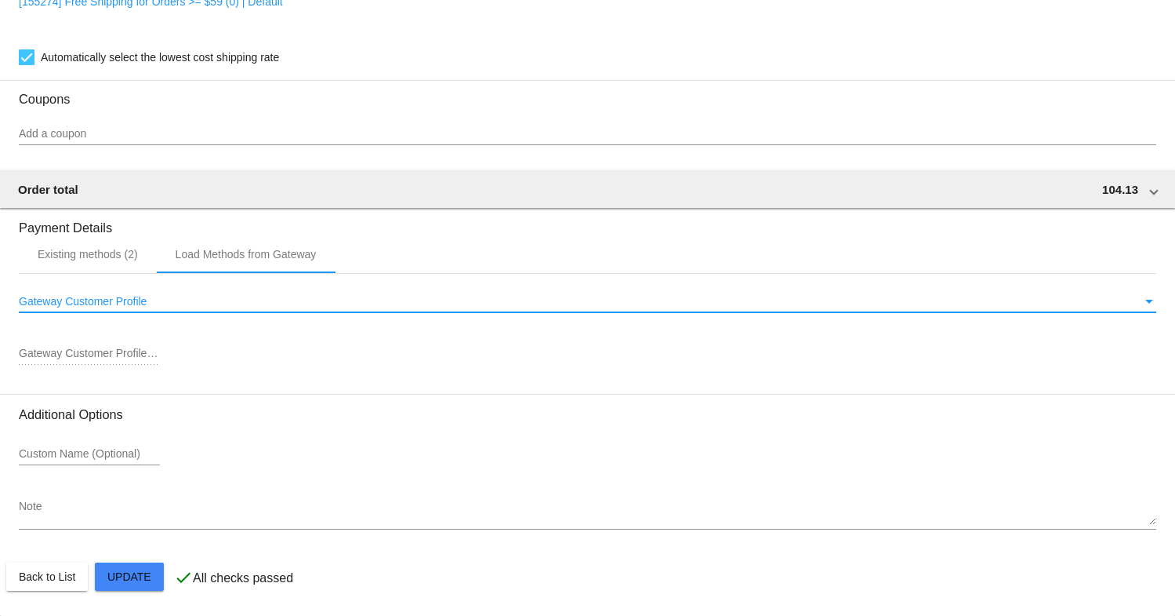
click at [131, 302] on span "Gateway Customer Profile" at bounding box center [83, 301] width 128 height 13
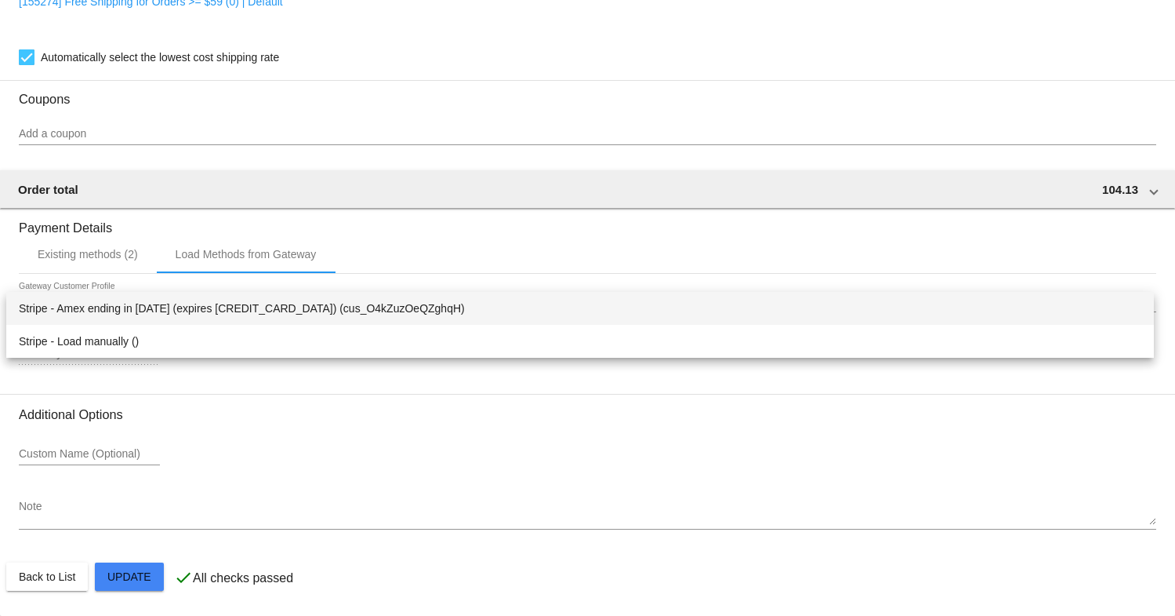
click at [109, 260] on div at bounding box center [587, 308] width 1175 height 616
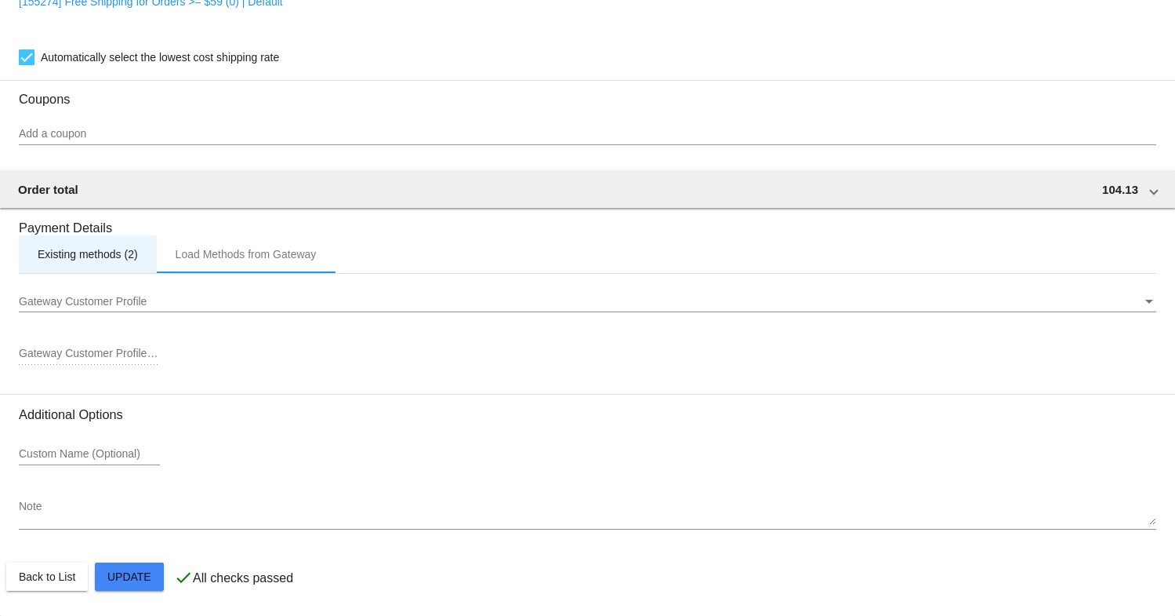
click at [109, 260] on div "Existing methods (2)" at bounding box center [88, 254] width 100 height 13
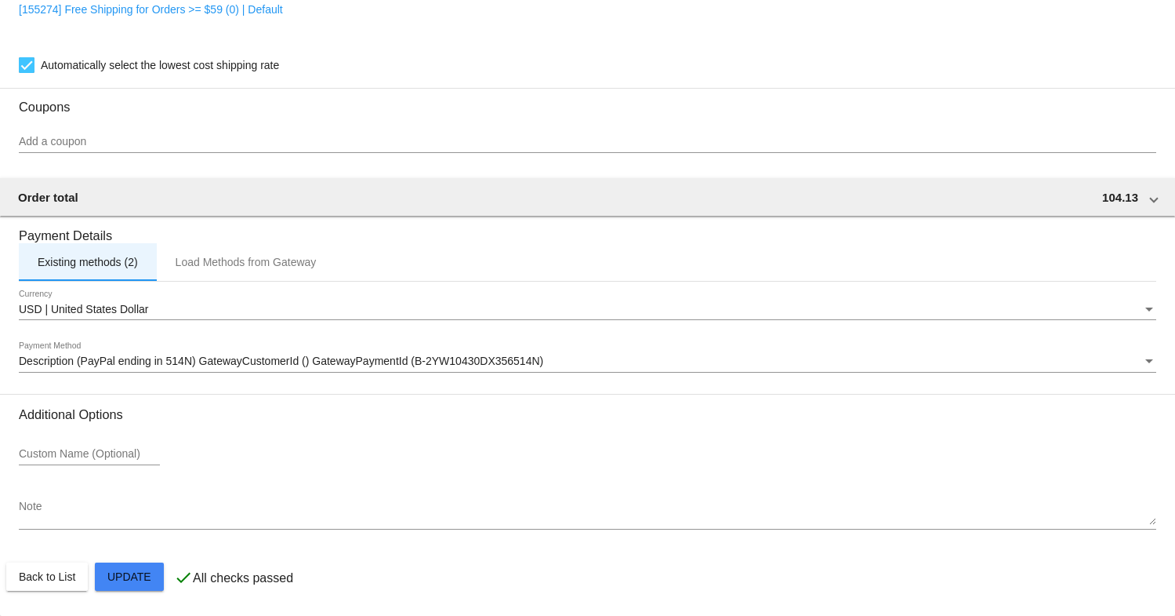
scroll to position [1197, 0]
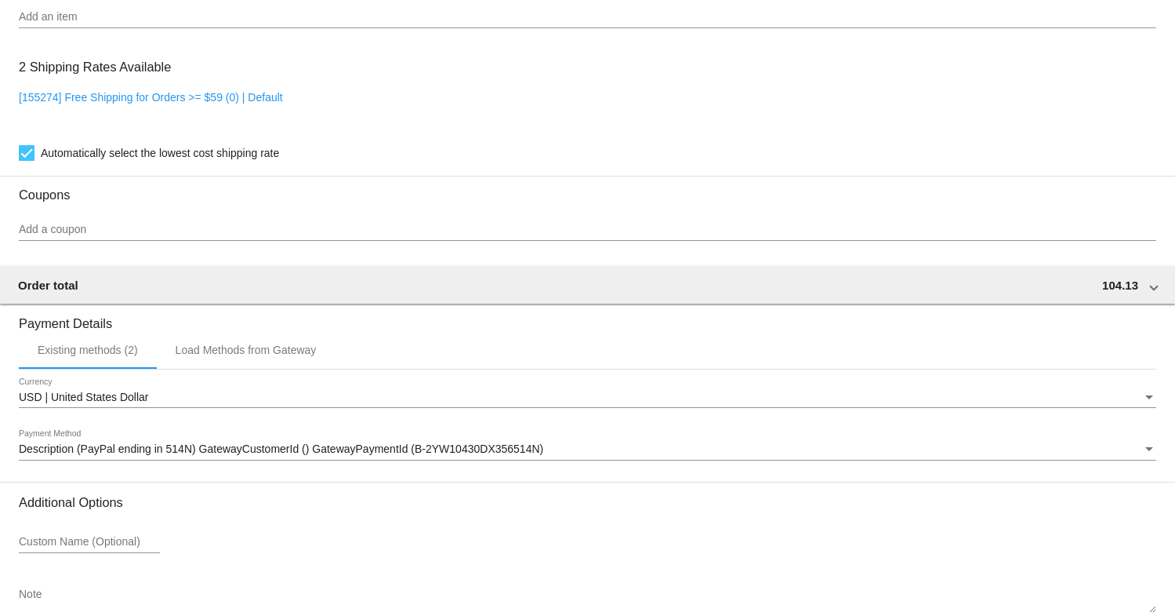
click at [263, 455] on span "Description (PayPal ending in 514N) GatewayCustomerId () GatewayPaymentId (B-2Y…" at bounding box center [281, 448] width 525 height 13
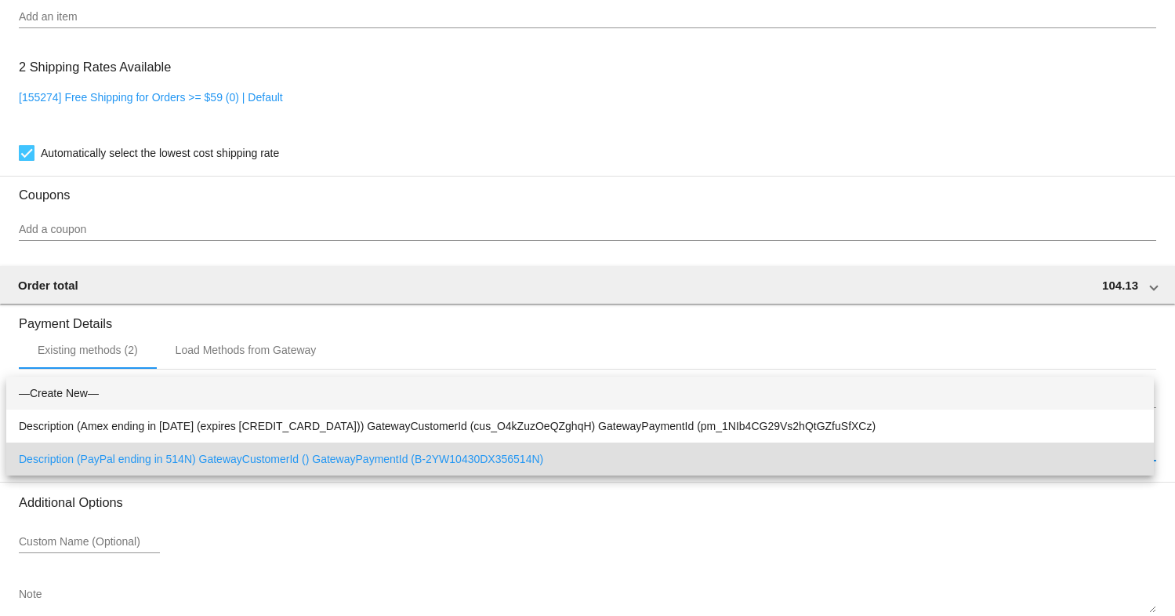
click at [243, 389] on span "—Create New—" at bounding box center [580, 392] width 1123 height 33
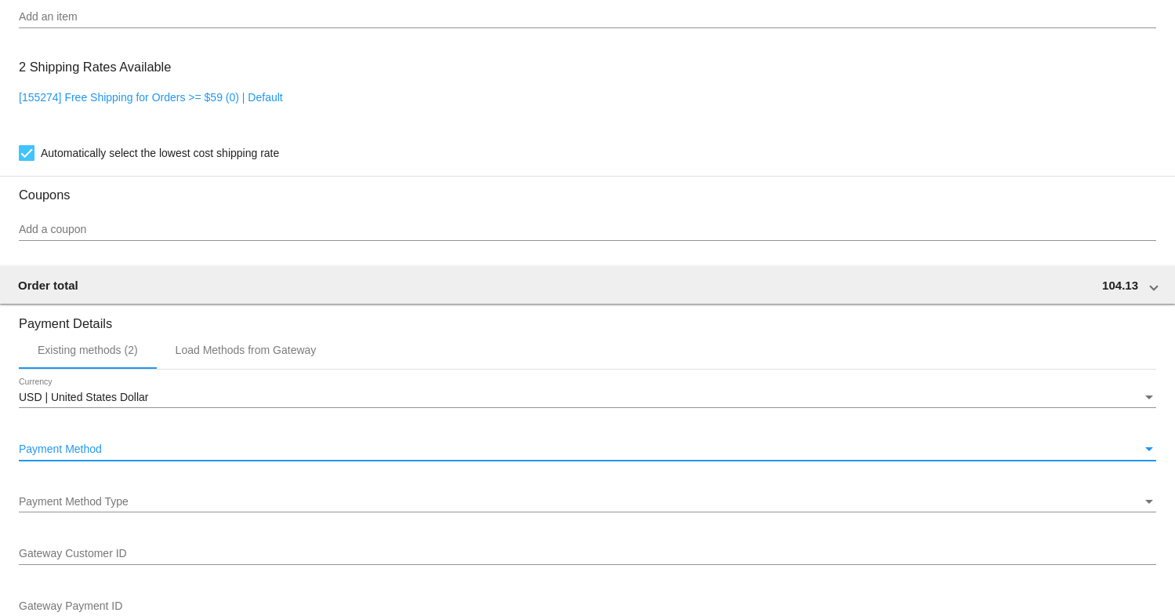
click at [187, 500] on div "Payment Method Type Payment Method Type" at bounding box center [588, 496] width 1138 height 31
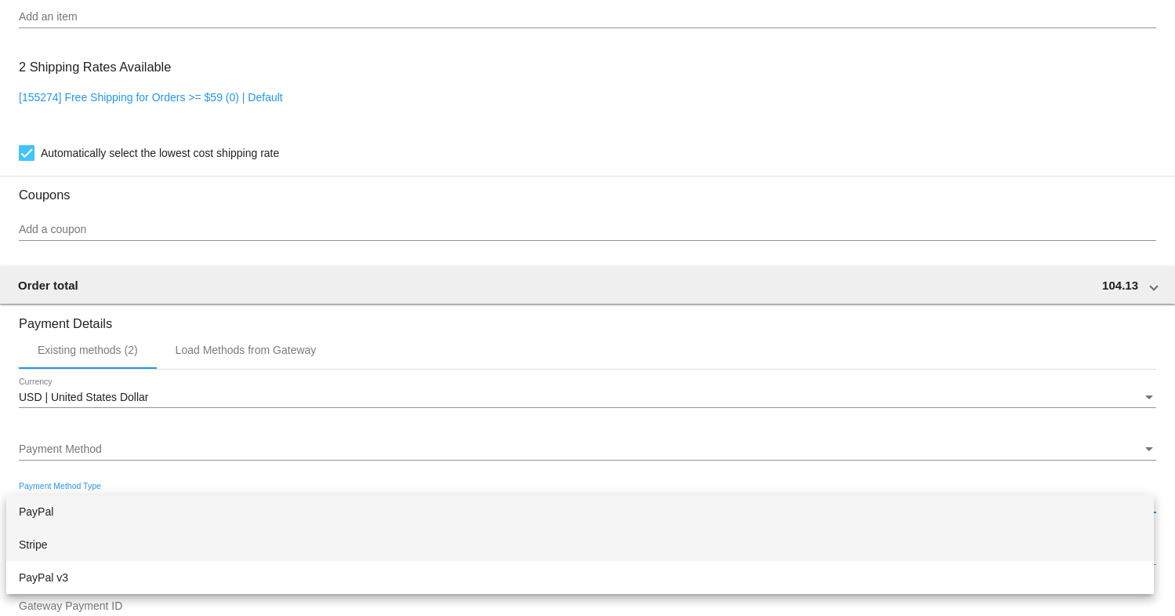
click at [170, 543] on span "Stripe" at bounding box center [580, 544] width 1123 height 33
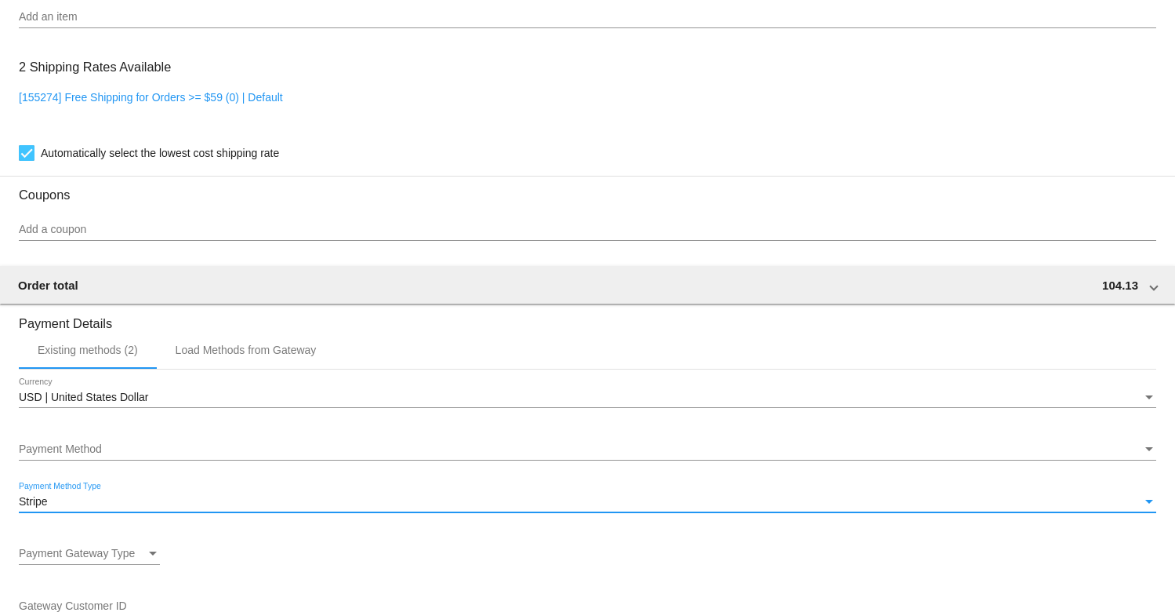
click at [179, 453] on div "Payment Method" at bounding box center [581, 449] width 1124 height 13
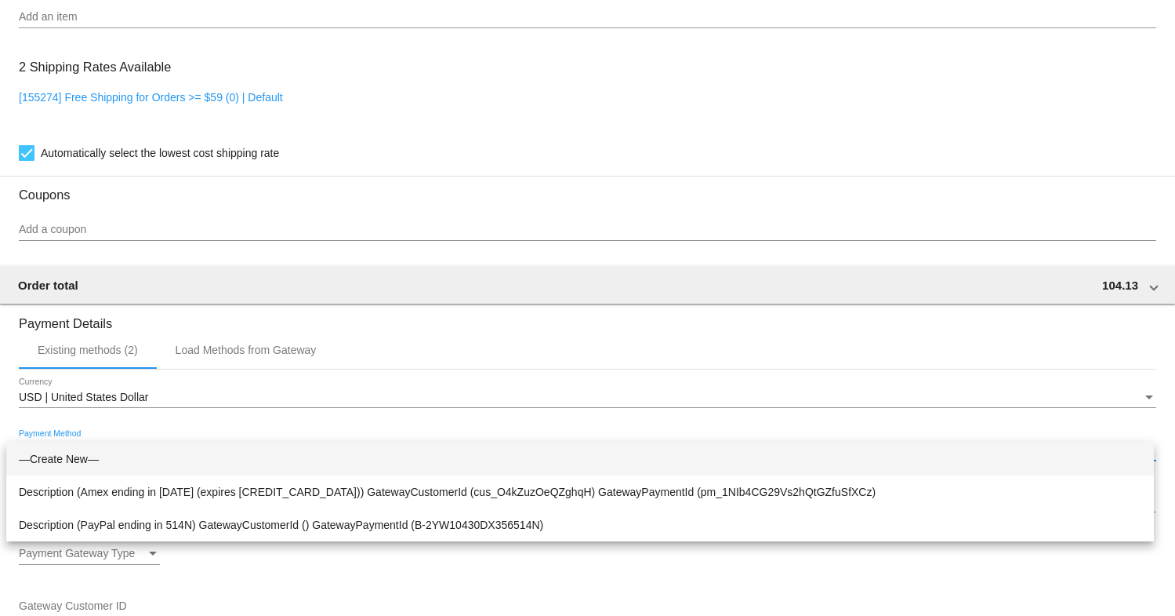
click at [178, 456] on span "—Create New—" at bounding box center [580, 458] width 1123 height 33
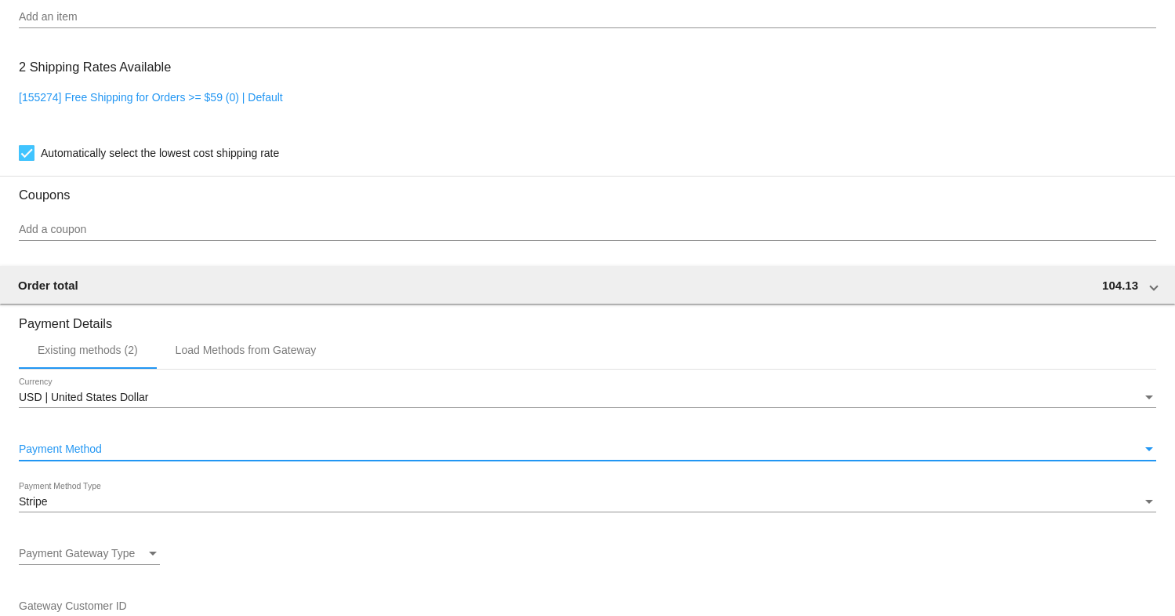
scroll to position [1295, 0]
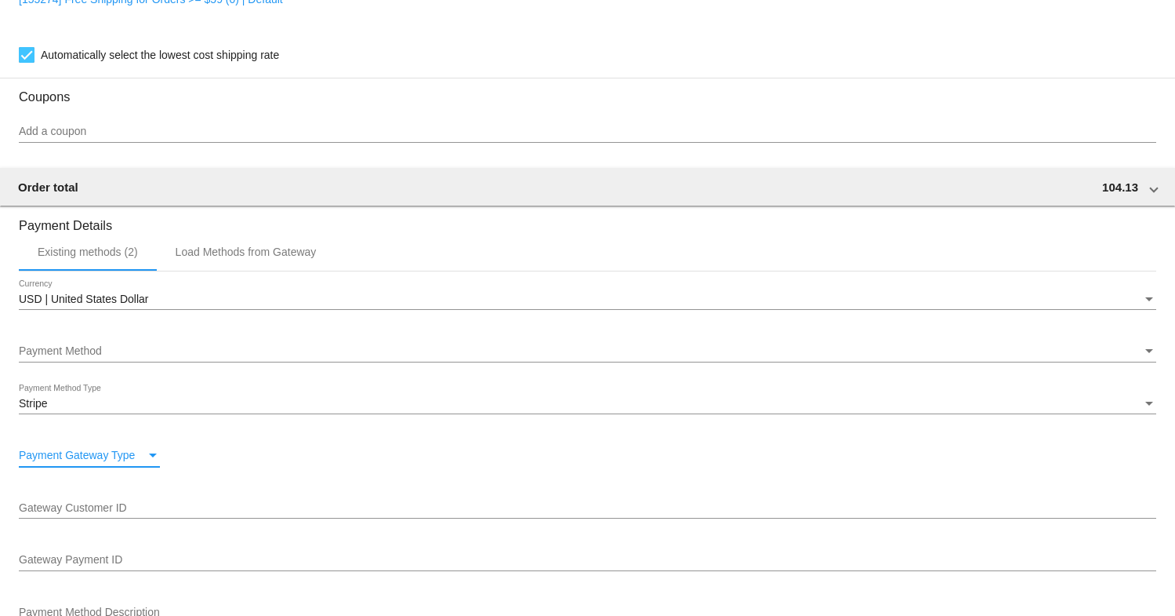
click at [103, 461] on span "Payment Gateway Type" at bounding box center [77, 455] width 116 height 13
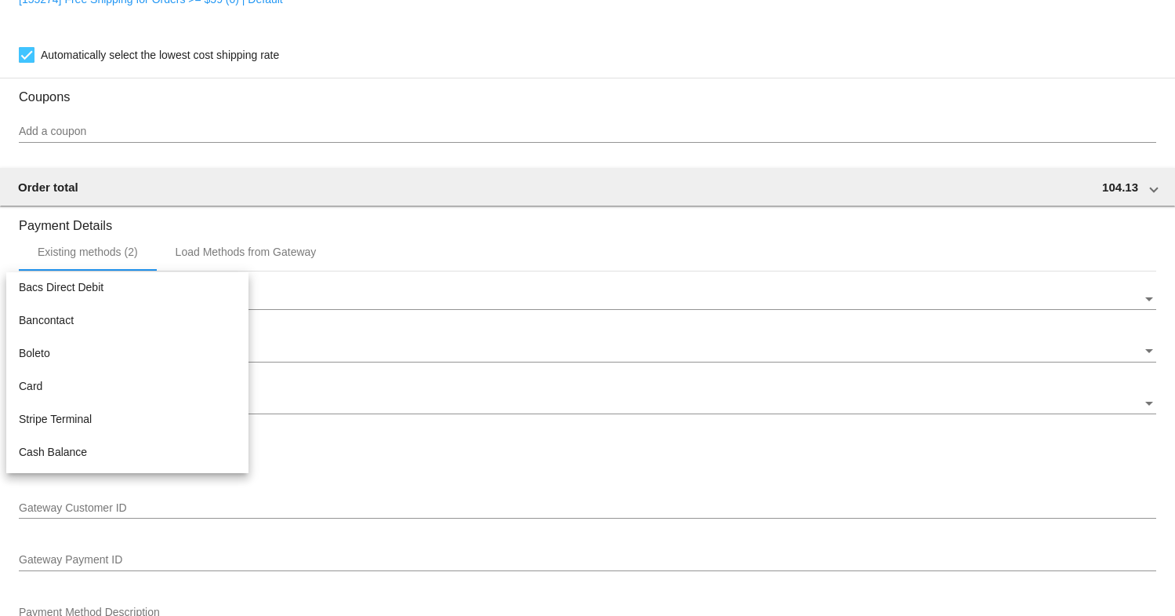
scroll to position [196, 0]
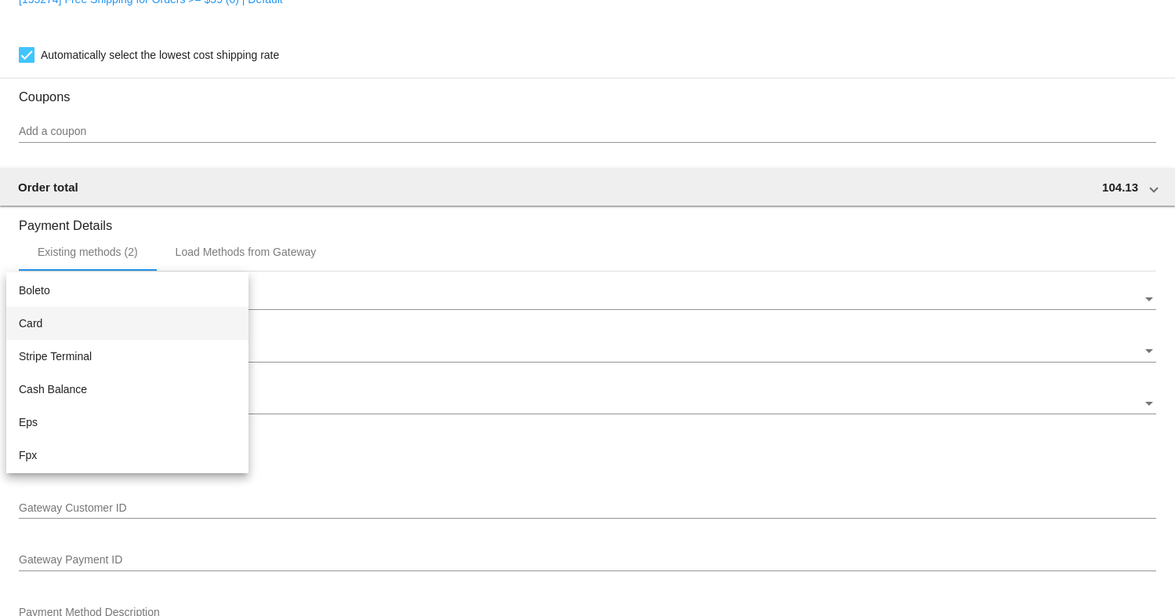
click at [116, 321] on span "Card" at bounding box center [127, 323] width 217 height 33
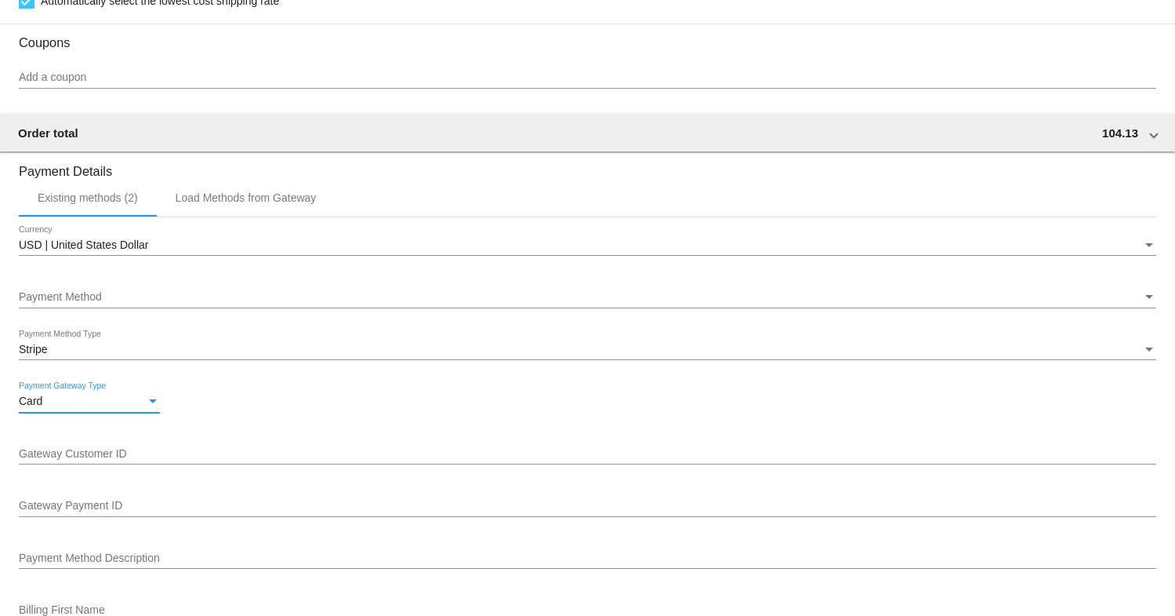
scroll to position [1393, 0]
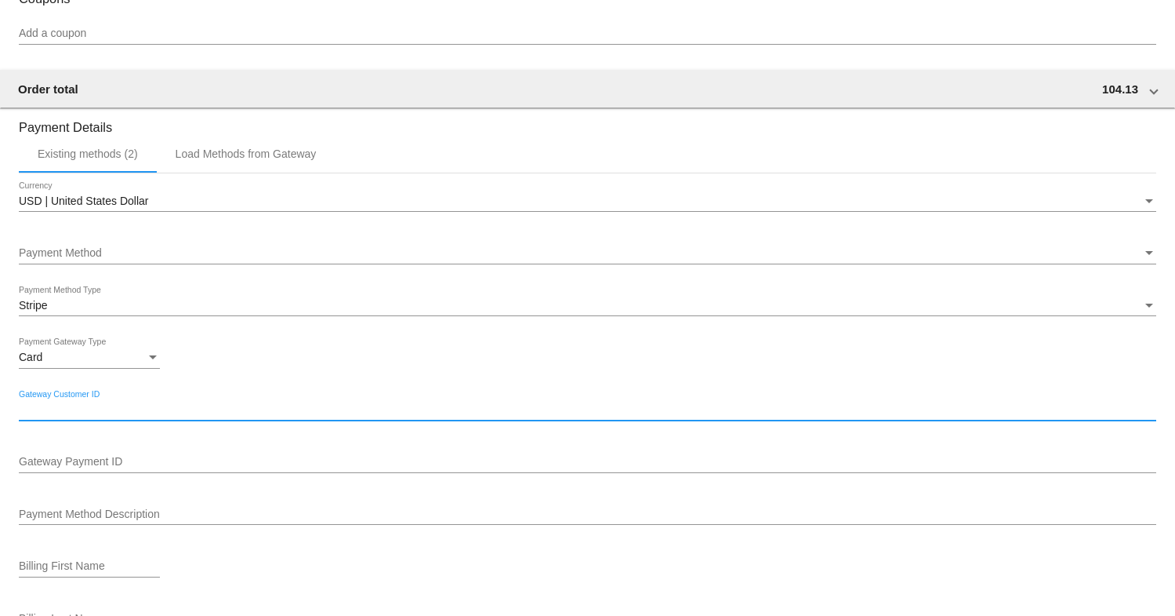
click at [133, 416] on input "Gateway Customer ID" at bounding box center [588, 410] width 1138 height 13
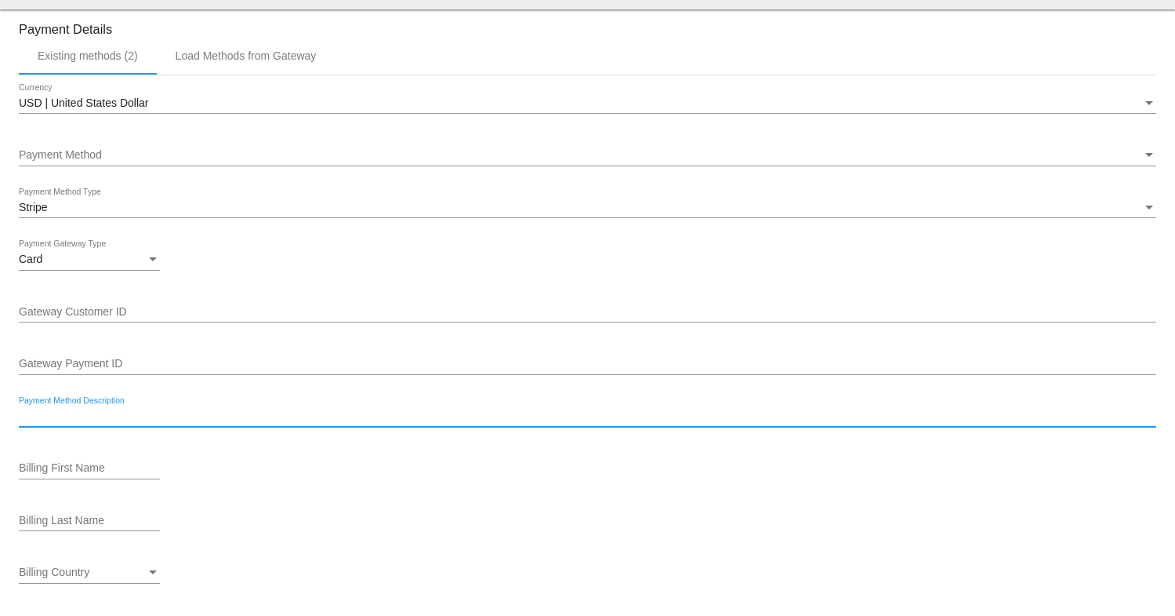
click at [133, 423] on input "Payment Method Description" at bounding box center [588, 416] width 1138 height 13
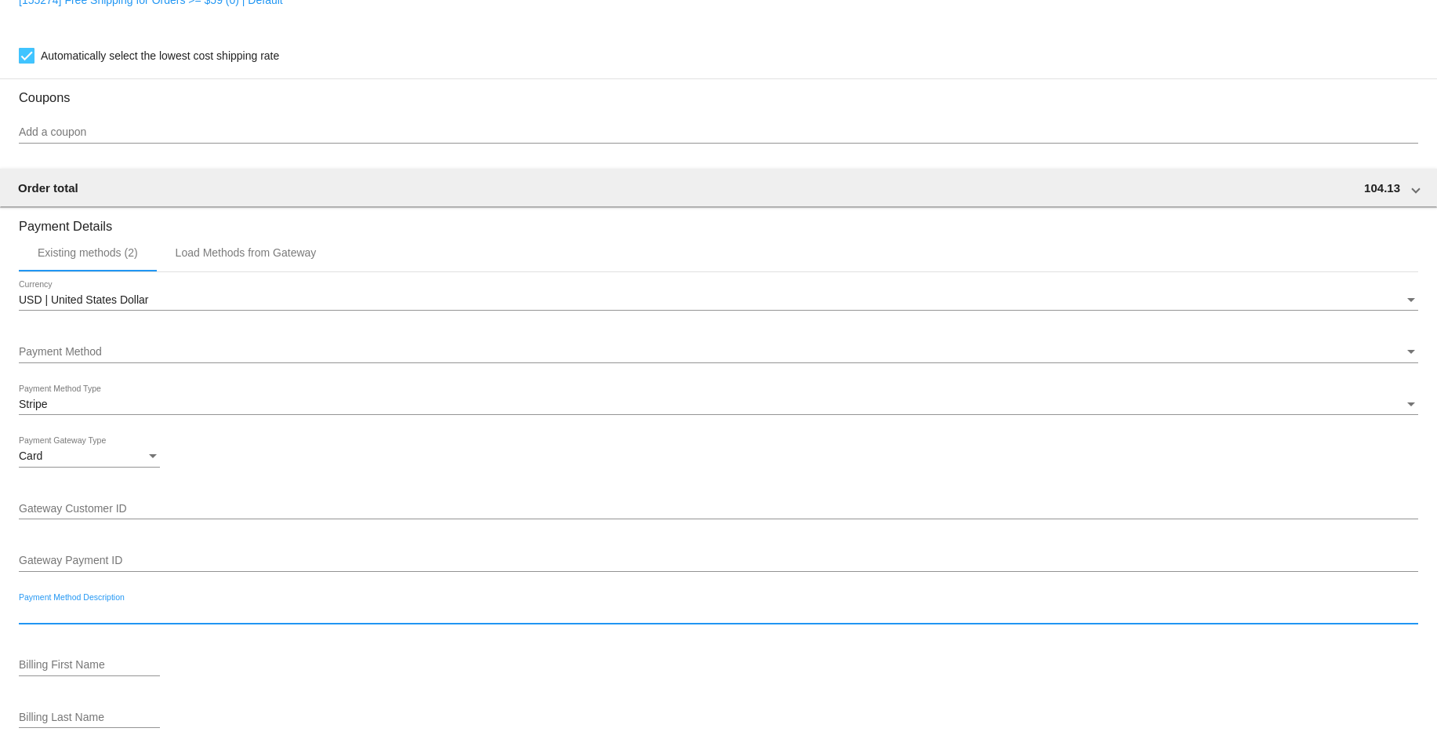
scroll to position [1295, 0]
